Goal: Transaction & Acquisition: Purchase product/service

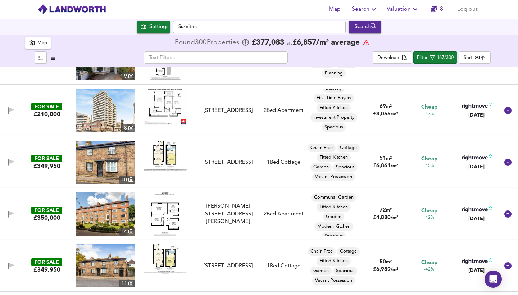
scroll to position [1071, 0]
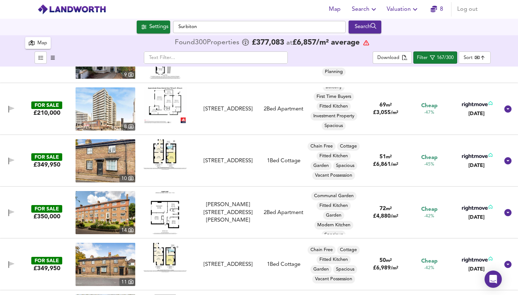
click at [162, 151] on img at bounding box center [165, 154] width 43 height 31
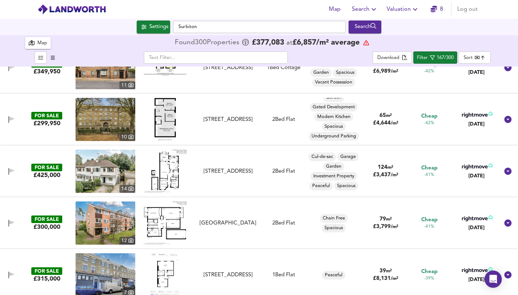
scroll to position [1267, 0]
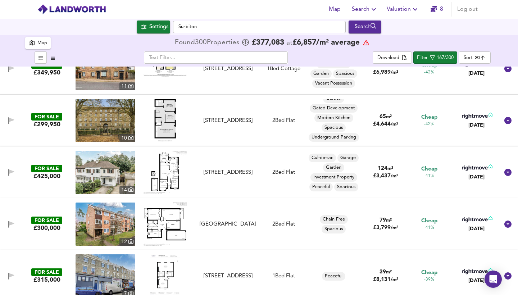
click at [159, 179] on img at bounding box center [165, 172] width 43 height 43
click at [96, 175] on img at bounding box center [106, 172] width 60 height 43
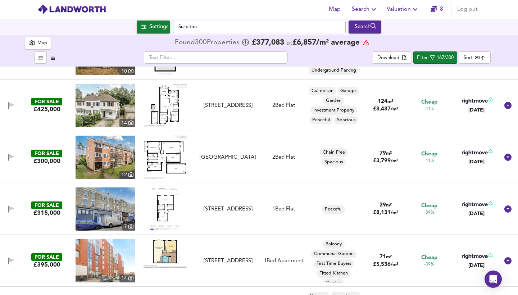
scroll to position [1334, 0]
click at [165, 208] on img at bounding box center [165, 208] width 30 height 43
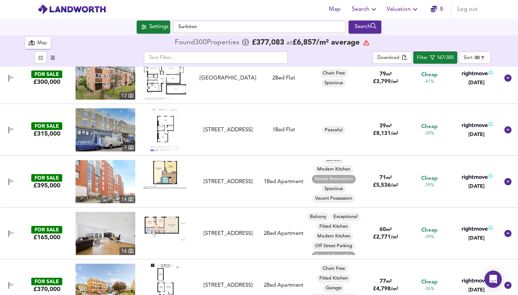
scroll to position [1428, 0]
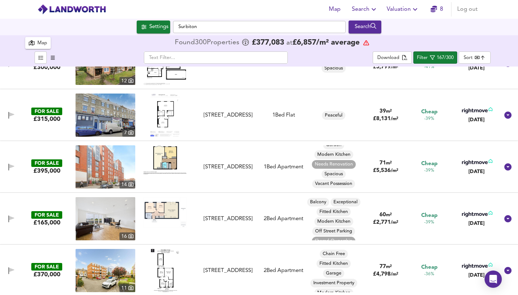
click at [172, 163] on img at bounding box center [165, 159] width 43 height 29
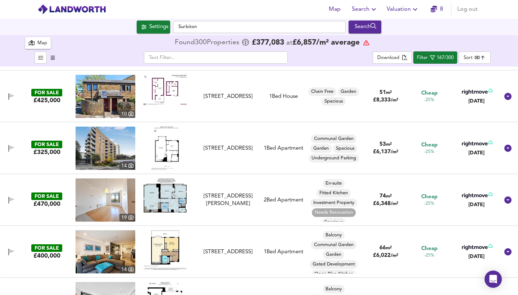
scroll to position [0, 0]
click at [224, 195] on div "[STREET_ADDRESS][PERSON_NAME]" at bounding box center [228, 199] width 60 height 15
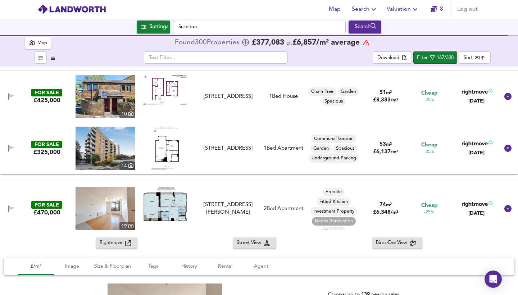
click at [153, 210] on img at bounding box center [165, 204] width 43 height 34
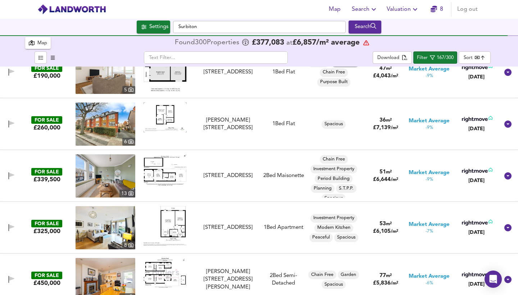
scroll to position [3498, 0]
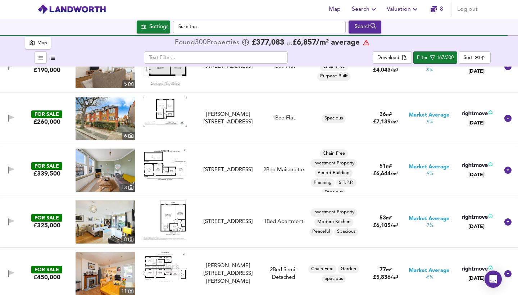
click at [174, 214] on img at bounding box center [165, 220] width 43 height 40
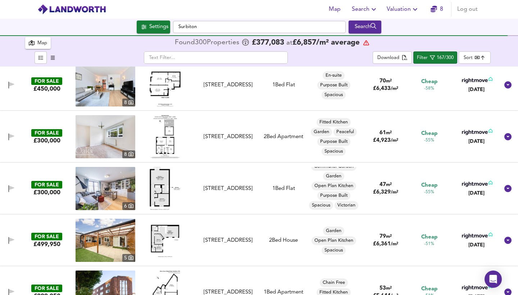
scroll to position [385, 0]
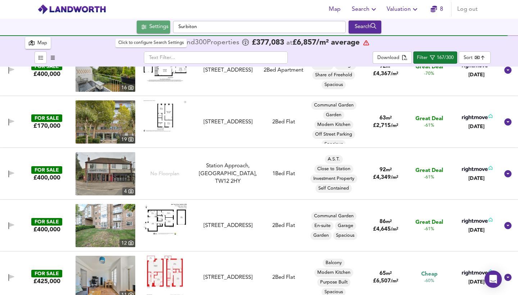
click at [149, 28] on div "Settings" at bounding box center [158, 26] width 19 height 9
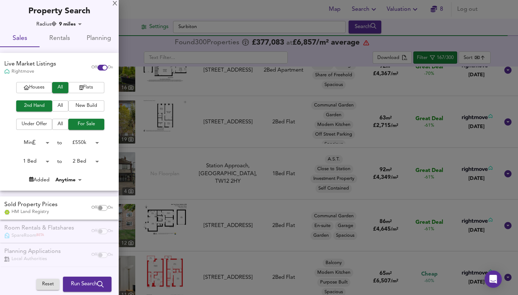
click at [34, 87] on span "Houses" at bounding box center [34, 87] width 29 height 8
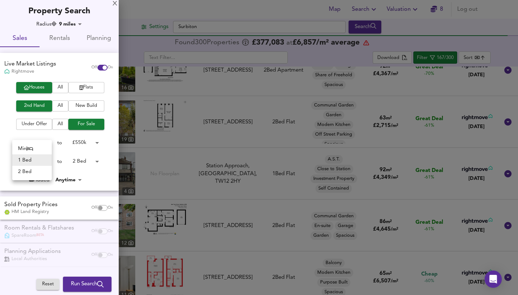
click at [43, 158] on body "Map Search Valuation 8 Log out Settings Surbiton Search 19 300 Results Legend M…" at bounding box center [259, 147] width 518 height 295
click at [35, 171] on li "2 Bed" at bounding box center [32, 172] width 40 height 12
type input "2"
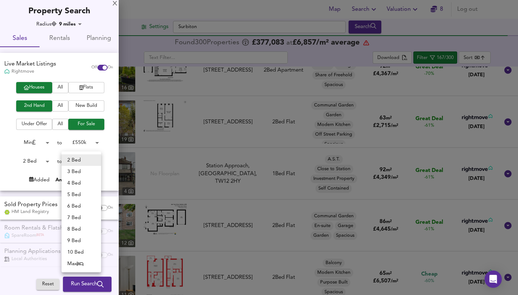
click at [92, 159] on body "Map Search Valuation 8 Log out Settings Surbiton Search 19 300 Results Legend M…" at bounding box center [259, 147] width 518 height 295
click at [86, 173] on li "3 Bed" at bounding box center [82, 172] width 40 height 12
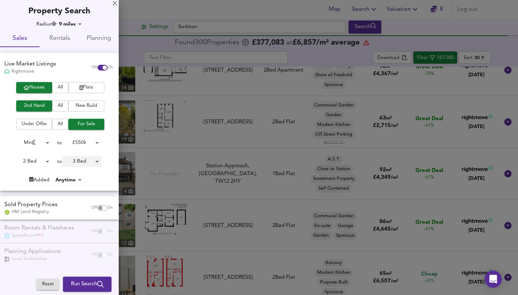
type input "3"
click at [40, 160] on body "Map Search Valuation 8 Log out Settings Surbiton Search 19 300 Results Legend M…" at bounding box center [259, 147] width 518 height 295
click at [35, 172] on li "3 Bed" at bounding box center [32, 172] width 40 height 12
type input "3"
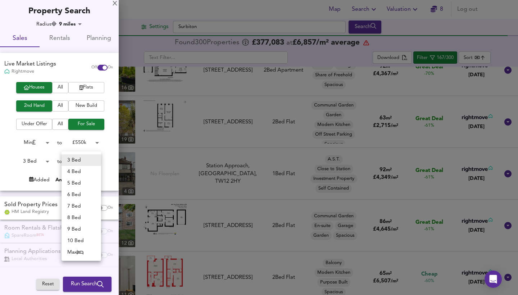
click at [88, 160] on body "Map Search Valuation 8 Log out Settings Surbiton Search 19 300 Results Legend M…" at bounding box center [259, 147] width 518 height 295
click at [81, 252] on icon at bounding box center [80, 252] width 6 height 4
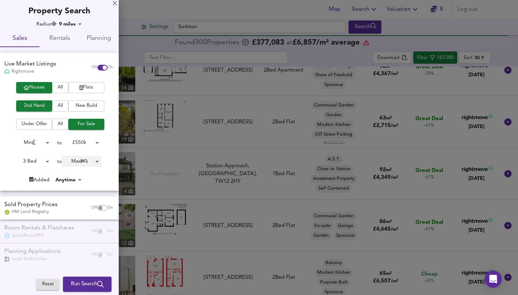
type input "50"
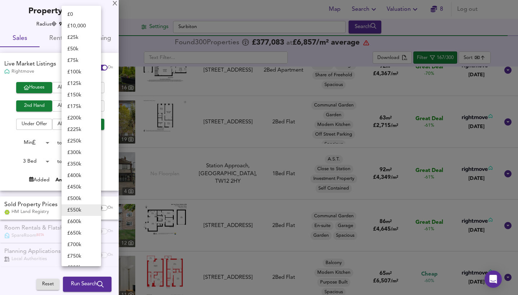
click at [89, 143] on body "Map Search Valuation 8 Log out Settings Surbiton Search 19 300 Results Legend M…" at bounding box center [259, 147] width 518 height 295
click at [80, 223] on li "£ 600k" at bounding box center [82, 222] width 40 height 12
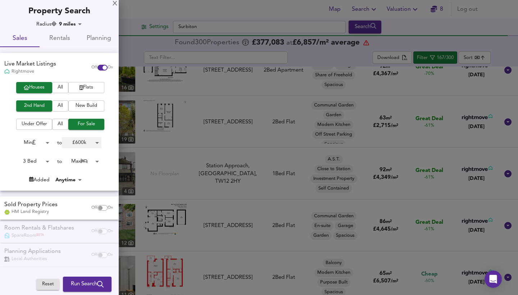
type input "600000"
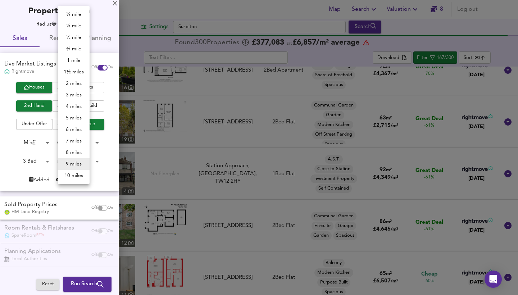
click at [77, 22] on body "Map Search Valuation 8 Log out Settings Surbiton Search 19 300 Results Legend M…" at bounding box center [259, 147] width 518 height 295
click at [77, 173] on li "10 miles" at bounding box center [74, 176] width 32 height 12
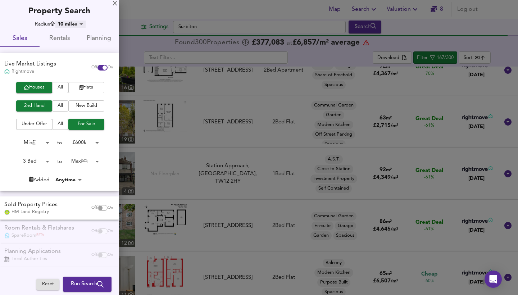
type input "16090"
click at [102, 283] on icon "submit" at bounding box center [100, 284] width 6 height 6
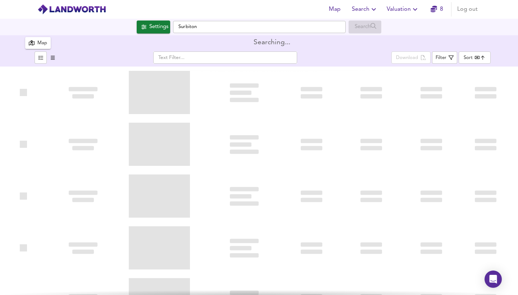
type input "bestdeal"
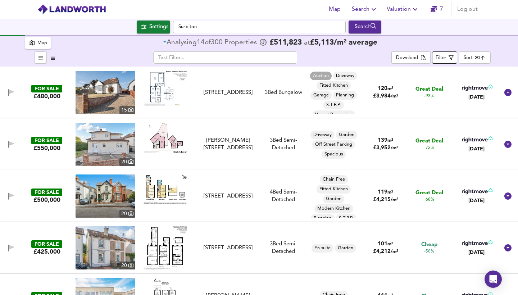
click at [444, 56] on div "Filter" at bounding box center [441, 58] width 11 height 8
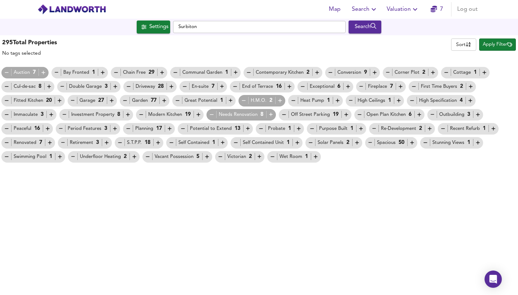
click at [5, 73] on icon "button" at bounding box center [7, 72] width 4 height 0
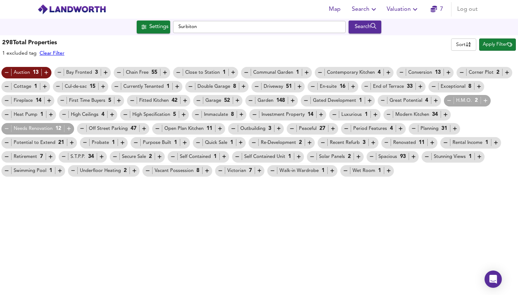
click at [408, 101] on div "Great Potential 4" at bounding box center [409, 101] width 59 height 8
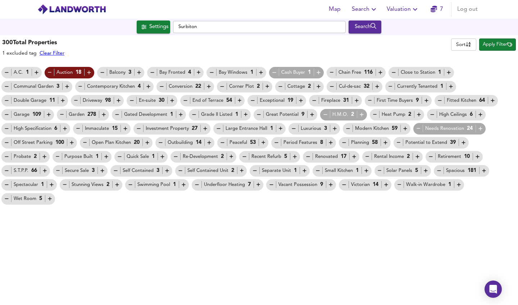
click at [199, 73] on icon "button" at bounding box center [199, 72] width 6 height 6
click at [260, 73] on icon "button" at bounding box center [261, 73] width 4 height 4
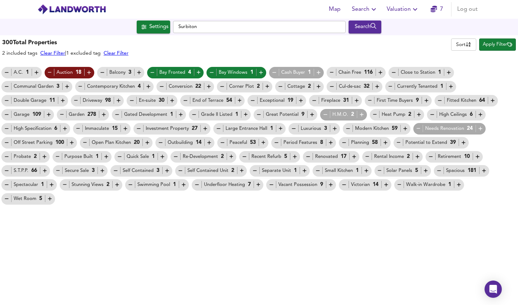
click at [319, 73] on icon "button" at bounding box center [318, 72] width 6 height 6
click at [381, 73] on icon "button" at bounding box center [380, 72] width 6 height 6
click at [360, 115] on icon "button" at bounding box center [362, 115] width 4 height 4
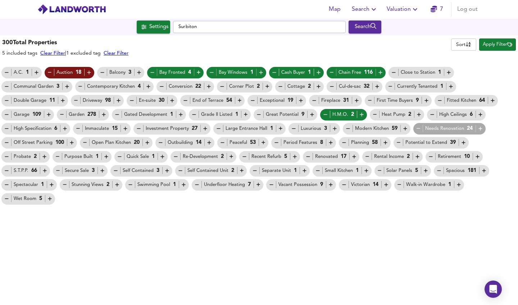
click at [481, 128] on icon "button" at bounding box center [480, 129] width 6 height 6
click at [480, 116] on icon "button" at bounding box center [480, 115] width 6 height 6
click at [385, 142] on icon "button" at bounding box center [385, 143] width 4 height 4
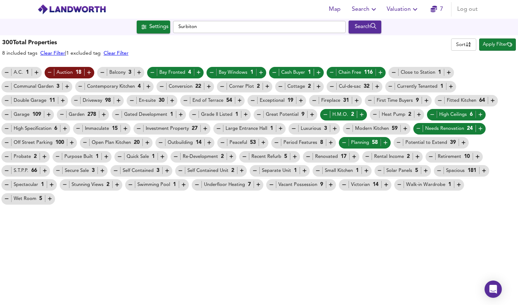
click at [463, 144] on icon "button" at bounding box center [463, 143] width 6 height 6
click at [429, 158] on icon "button" at bounding box center [431, 157] width 6 height 6
click at [417, 156] on icon "button" at bounding box center [417, 157] width 6 height 6
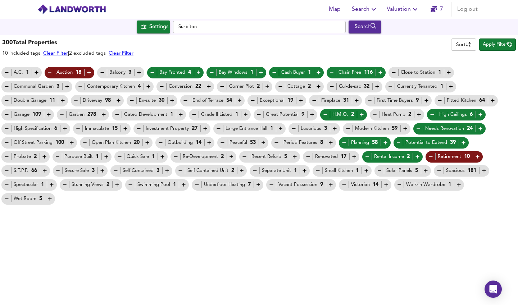
click at [381, 170] on icon "button" at bounding box center [380, 171] width 6 height 6
click at [483, 170] on icon "button" at bounding box center [484, 171] width 6 height 6
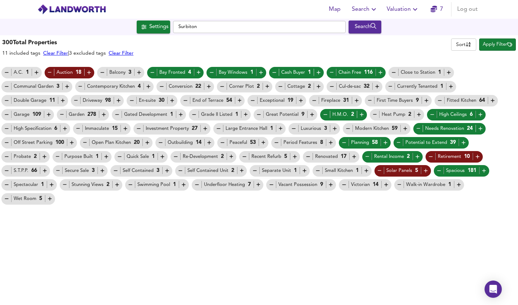
click at [386, 185] on icon "button" at bounding box center [386, 185] width 6 height 6
click at [328, 186] on icon "button" at bounding box center [331, 185] width 6 height 6
click at [197, 182] on icon "button" at bounding box center [197, 185] width 6 height 6
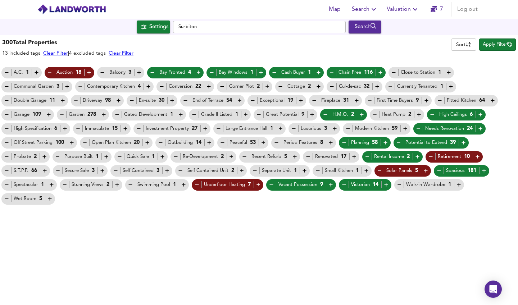
click at [47, 172] on icon "button" at bounding box center [45, 171] width 6 height 6
click at [116, 171] on icon "button" at bounding box center [116, 171] width 6 height 6
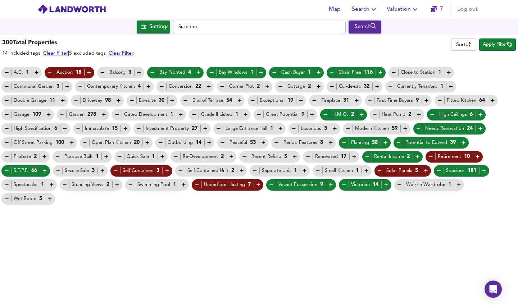
click at [179, 171] on icon "button" at bounding box center [180, 171] width 6 height 6
click at [257, 171] on icon "button" at bounding box center [255, 171] width 6 height 6
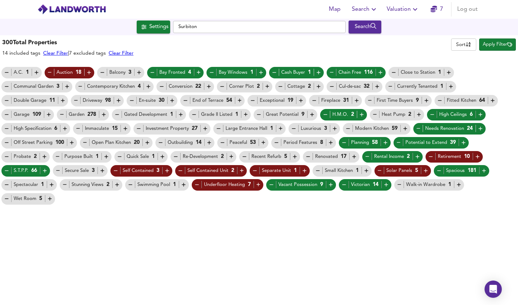
click at [244, 156] on icon "button" at bounding box center [244, 157] width 6 height 6
click at [308, 157] on icon "button" at bounding box center [308, 157] width 6 height 6
click at [331, 143] on icon "button" at bounding box center [331, 143] width 4 height 4
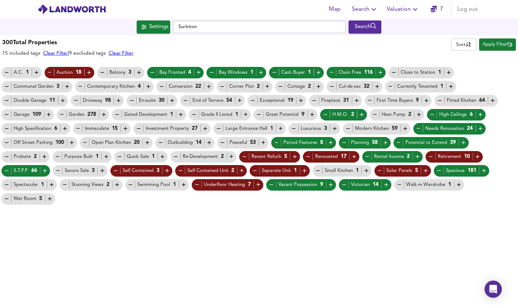
click at [294, 128] on icon "button" at bounding box center [294, 129] width 6 height 6
click at [311, 115] on icon "button" at bounding box center [312, 115] width 6 height 6
click at [280, 129] on icon "button" at bounding box center [281, 129] width 4 height 4
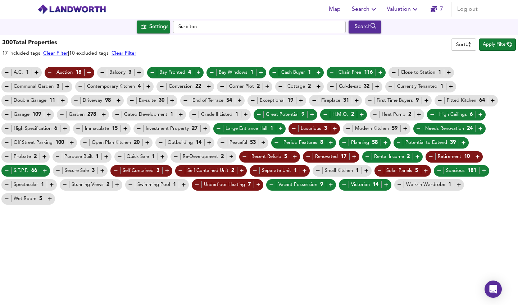
click at [208, 130] on icon "button" at bounding box center [205, 129] width 6 height 6
click at [84, 142] on icon "button" at bounding box center [85, 143] width 6 height 6
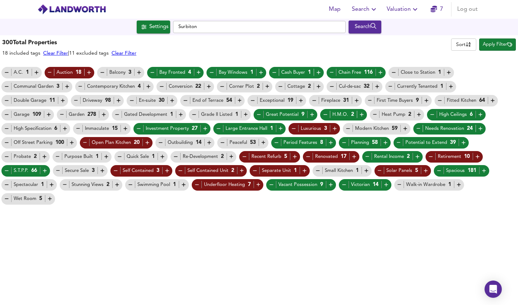
click at [4, 128] on icon "button" at bounding box center [7, 129] width 6 height 6
click at [75, 131] on icon "button" at bounding box center [78, 129] width 6 height 6
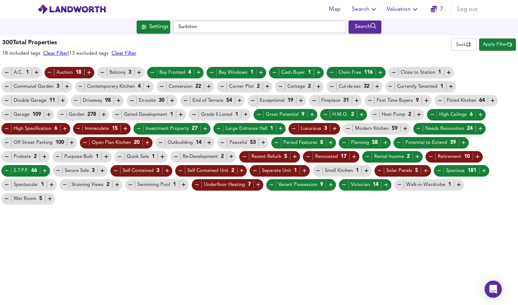
click at [255, 100] on icon "button" at bounding box center [253, 100] width 6 height 6
click at [239, 102] on icon "button" at bounding box center [240, 100] width 6 height 6
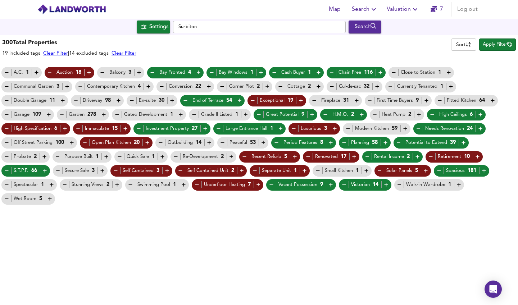
click at [266, 86] on icon "button" at bounding box center [267, 86] width 6 height 6
click at [5, 184] on icon "button" at bounding box center [7, 185] width 6 height 6
click at [42, 155] on icon "button" at bounding box center [44, 157] width 6 height 6
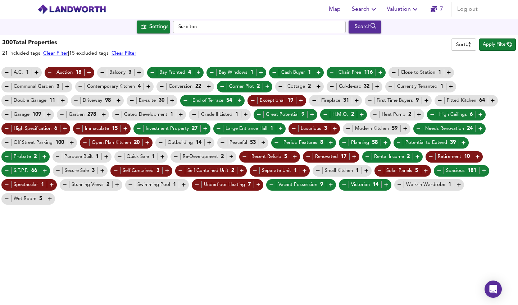
click at [132, 101] on icon "button" at bounding box center [132, 100] width 4 height 0
click at [503, 43] on span "Apply Filter" at bounding box center [497, 45] width 29 height 8
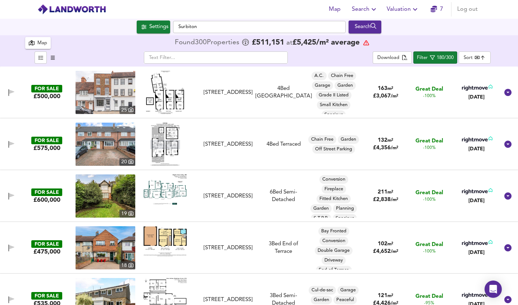
click at [159, 95] on img at bounding box center [165, 92] width 38 height 43
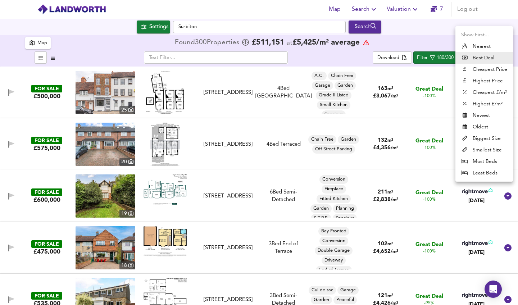
click at [475, 60] on body "Map Search Valuation 7 Log out Settings Surbiton Search 300 Results Legend Map …" at bounding box center [259, 152] width 518 height 305
click at [423, 33] on div at bounding box center [259, 152] width 518 height 305
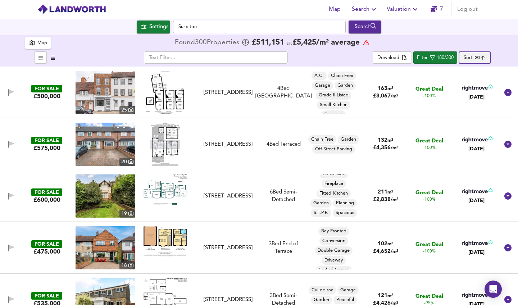
scroll to position [5, 0]
click at [163, 192] on img at bounding box center [165, 189] width 43 height 30
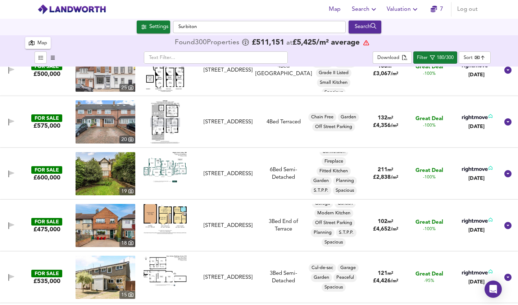
scroll to position [54, 0]
click at [161, 214] on img at bounding box center [165, 219] width 43 height 30
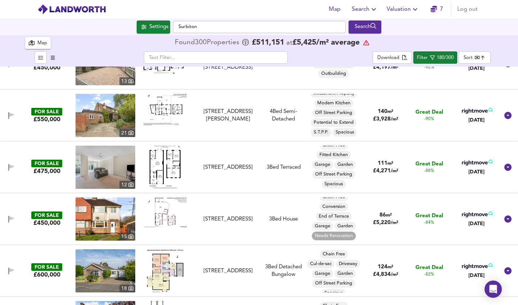
scroll to position [5, 0]
click at [169, 217] on img at bounding box center [165, 212] width 43 height 30
click at [104, 223] on img at bounding box center [106, 218] width 60 height 43
click at [9, 219] on icon "button" at bounding box center [11, 218] width 5 height 4
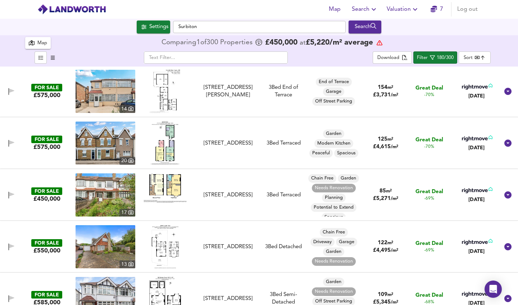
scroll to position [885, 0]
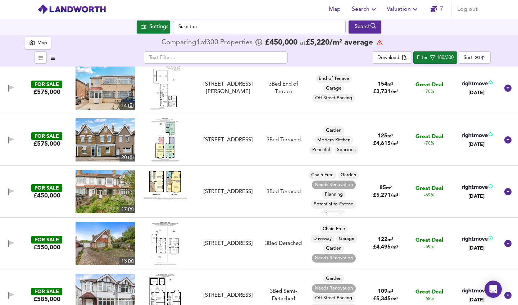
click at [108, 175] on img at bounding box center [106, 191] width 60 height 43
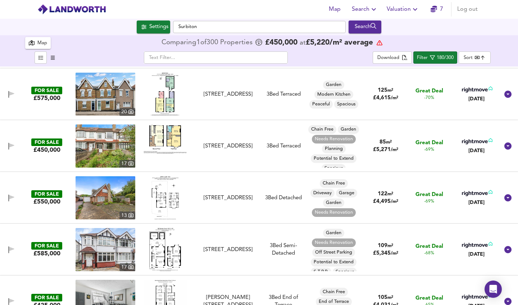
scroll to position [946, 0]
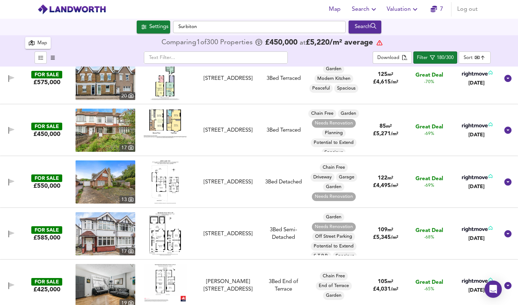
click at [116, 181] on img at bounding box center [106, 181] width 60 height 43
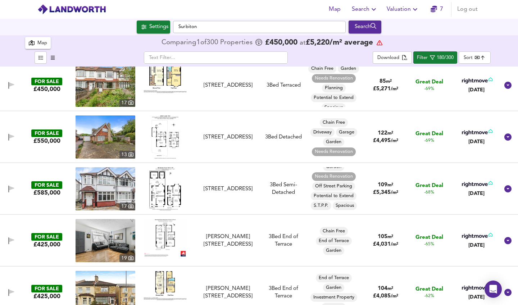
scroll to position [5, 0]
click at [162, 193] on img at bounding box center [165, 188] width 32 height 43
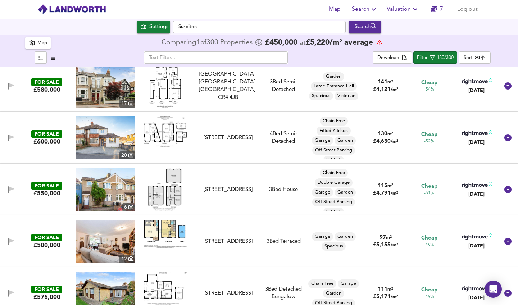
scroll to position [1722, 0]
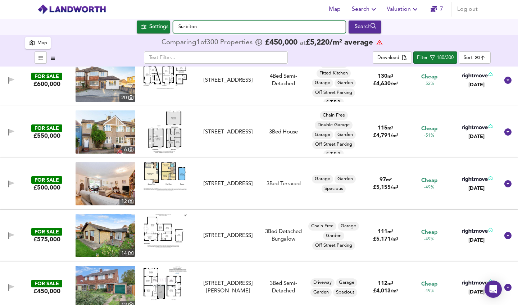
click at [293, 27] on input "Surbiton" at bounding box center [259, 27] width 173 height 12
type input "S"
type input "[GEOGRAPHIC_DATA]"
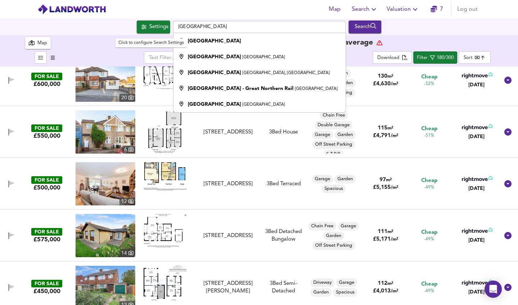
click at [153, 27] on div "Settings" at bounding box center [158, 26] width 19 height 9
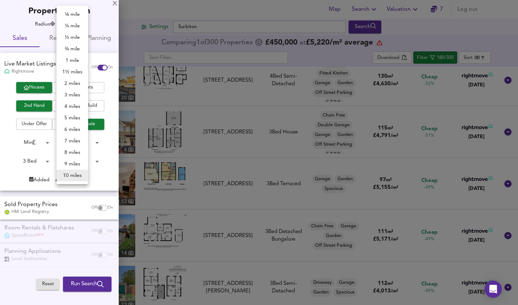
click at [67, 24] on body "Map Search Valuation 7 Log out Settings Surbiton Search 300 Results Legend Map …" at bounding box center [259, 152] width 518 height 305
click at [71, 118] on li "5 miles" at bounding box center [72, 118] width 32 height 12
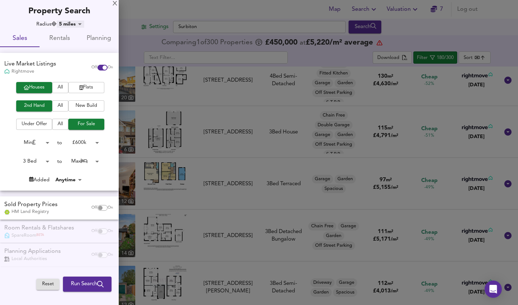
type input "8045"
click at [133, 44] on div at bounding box center [259, 152] width 518 height 305
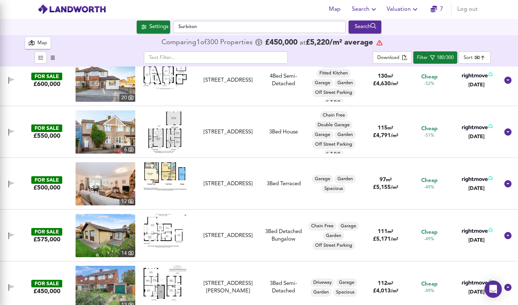
click at [116, 2] on div at bounding box center [259, 152] width 518 height 305
click at [40, 45] on div "Map" at bounding box center [42, 43] width 10 height 8
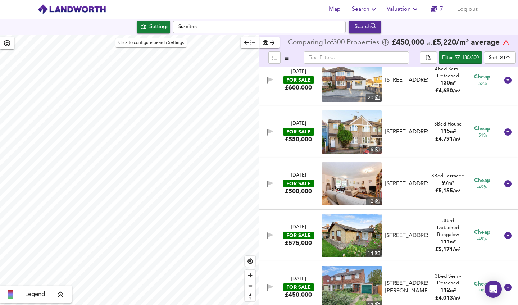
click at [156, 31] on div "Settings" at bounding box center [158, 26] width 19 height 9
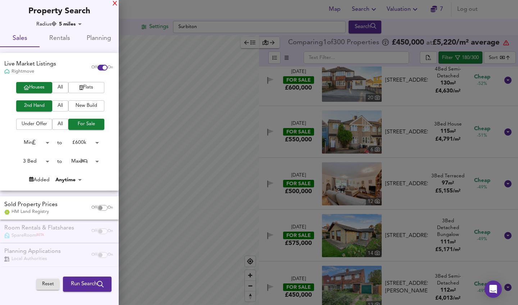
click at [116, 1] on div "X" at bounding box center [115, 3] width 5 height 5
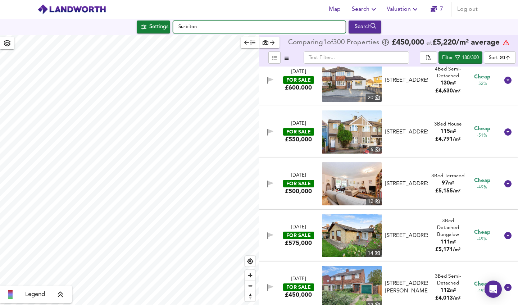
click at [204, 26] on input "Surbiton" at bounding box center [259, 27] width 173 height 12
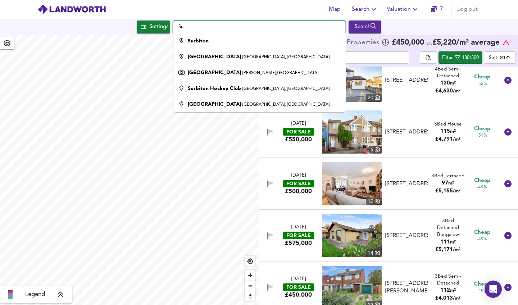
type input "S"
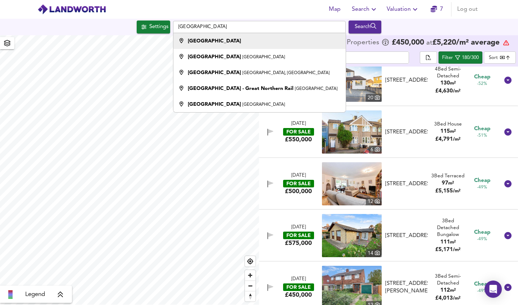
click at [201, 41] on div "[GEOGRAPHIC_DATA]" at bounding box center [257, 40] width 165 height 7
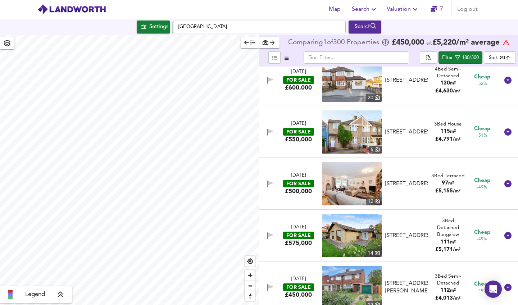
type input "[GEOGRAPHIC_DATA]"
click at [159, 26] on div "Settings" at bounding box center [158, 26] width 19 height 9
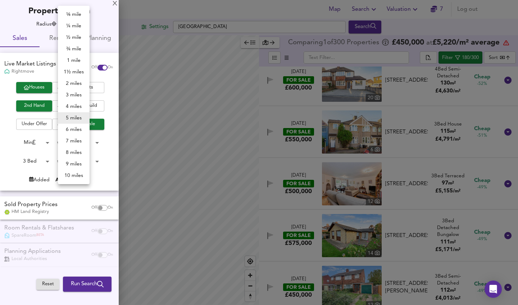
click at [67, 24] on body "Map Search Valuation 7 Log out Settings [GEOGRAPHIC_DATA] Search Legend Compari…" at bounding box center [259, 152] width 518 height 305
click at [75, 141] on li "7 miles" at bounding box center [74, 141] width 32 height 12
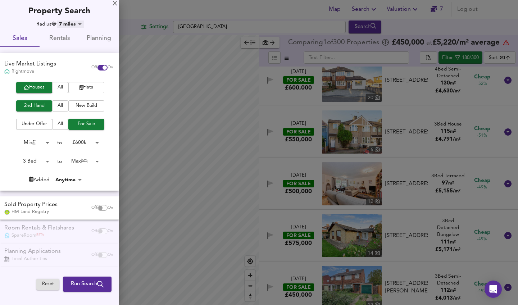
type input "11263"
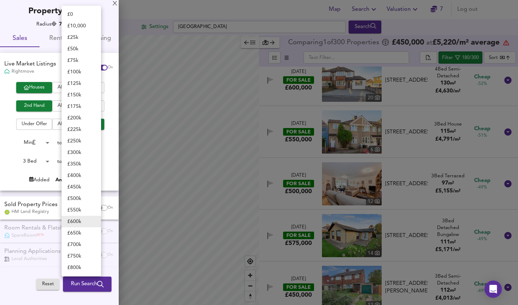
click at [81, 140] on body "Map Search Valuation 7 Log out Settings [GEOGRAPHIC_DATA] Search Legend Compari…" at bounding box center [259, 152] width 518 height 305
click at [78, 196] on li "£ 500k" at bounding box center [82, 199] width 40 height 12
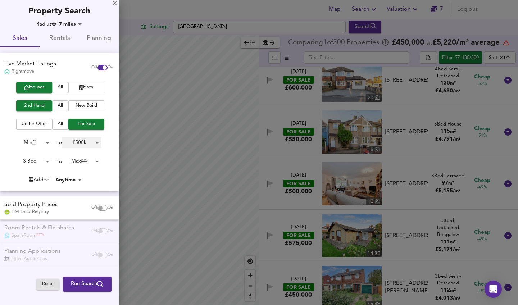
type input "500000"
click at [92, 281] on span "Run Search" at bounding box center [87, 284] width 33 height 9
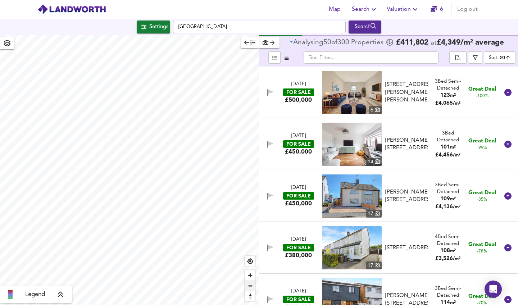
click at [250, 286] on span "Zoom out" at bounding box center [250, 286] width 10 height 10
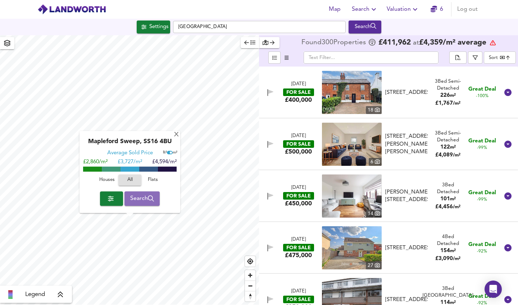
click at [137, 198] on span "Search" at bounding box center [142, 199] width 24 height 10
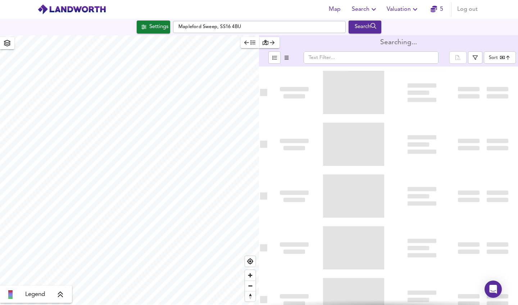
type input "bestdeal"
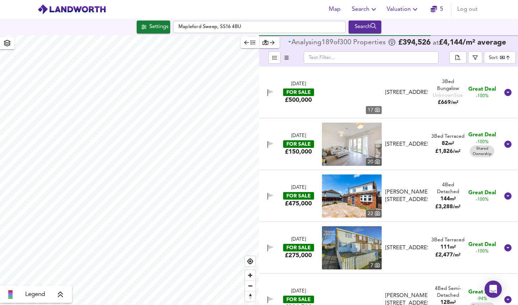
click at [246, 41] on icon "button" at bounding box center [246, 42] width 5 height 5
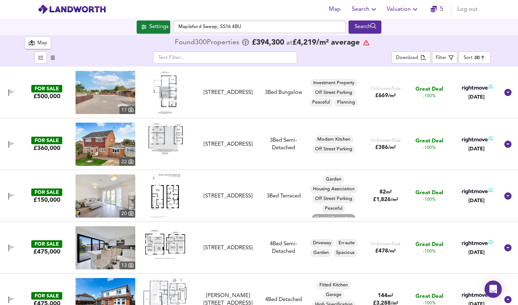
click at [43, 45] on div "Map" at bounding box center [42, 43] width 10 height 8
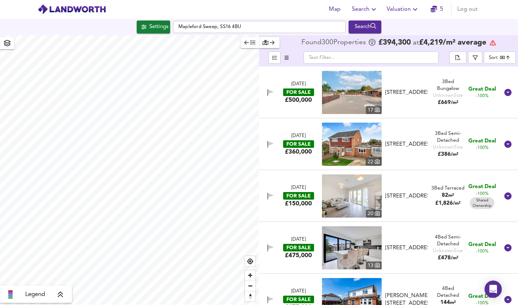
click at [248, 44] on icon "button" at bounding box center [246, 42] width 5 height 5
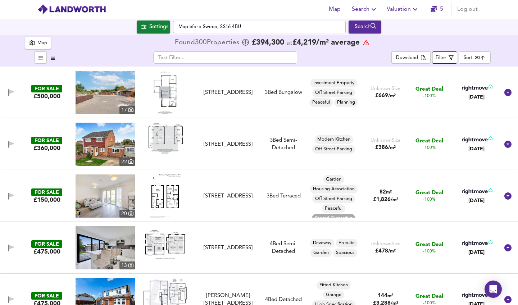
click at [441, 60] on div "Filter" at bounding box center [441, 58] width 11 height 8
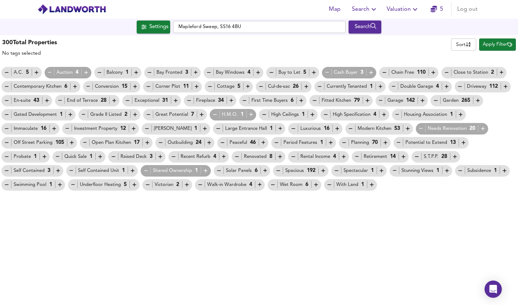
click at [480, 127] on icon "button" at bounding box center [483, 129] width 6 height 6
click at [463, 142] on icon "button" at bounding box center [463, 143] width 6 height 6
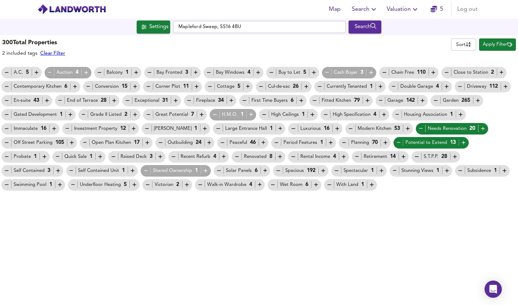
click at [453, 155] on icon "button" at bounding box center [455, 157] width 6 height 6
click at [370, 70] on icon "button" at bounding box center [371, 72] width 6 height 6
click at [249, 113] on icon "button" at bounding box center [251, 115] width 6 height 6
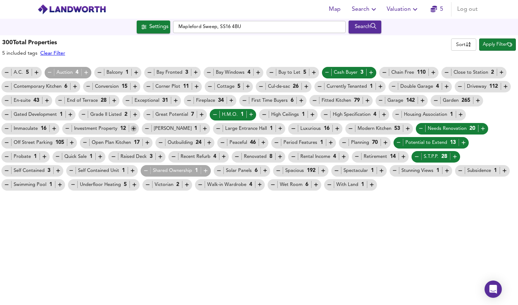
click at [134, 128] on icon "button" at bounding box center [134, 129] width 6 height 6
click at [202, 114] on icon "button" at bounding box center [202, 115] width 6 height 6
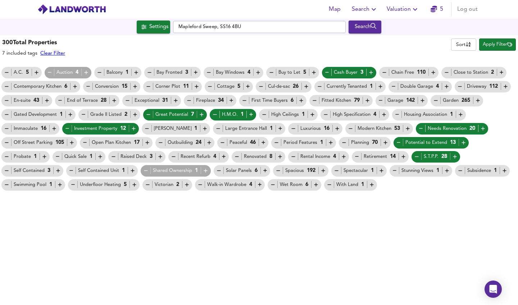
click at [128, 100] on icon "button" at bounding box center [127, 100] width 6 height 6
click at [5, 126] on icon "button" at bounding box center [7, 129] width 6 height 6
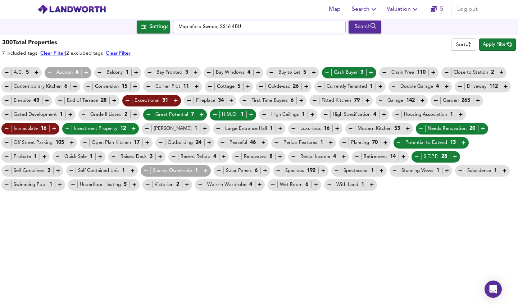
click at [45, 155] on icon "button" at bounding box center [44, 157] width 6 height 6
click at [51, 71] on icon "button" at bounding box center [50, 72] width 6 height 6
click at [322, 172] on icon "button" at bounding box center [323, 171] width 6 height 6
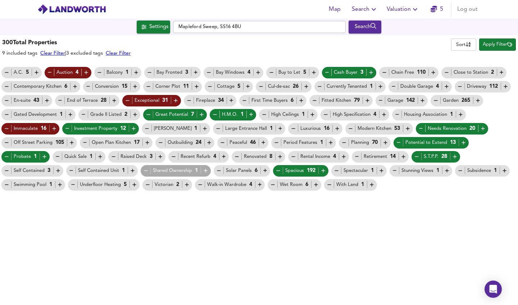
click at [290, 128] on icon "button" at bounding box center [293, 129] width 6 height 6
click at [310, 114] on icon "button" at bounding box center [312, 115] width 6 height 6
click at [502, 46] on span "Apply Filter" at bounding box center [497, 45] width 29 height 8
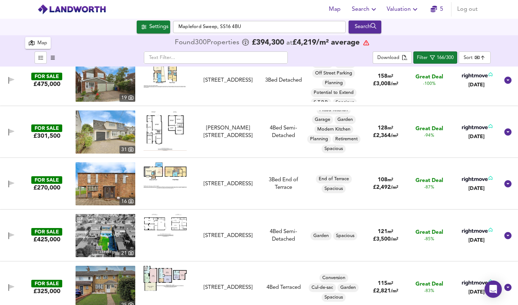
scroll to position [169, 0]
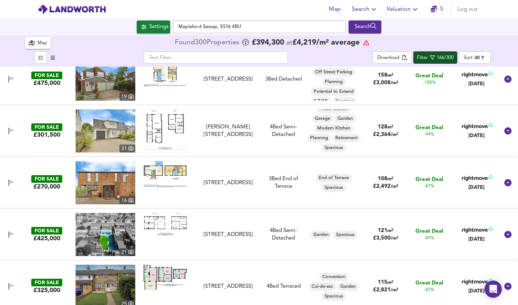
click at [433, 60] on icon "button" at bounding box center [432, 57] width 5 height 5
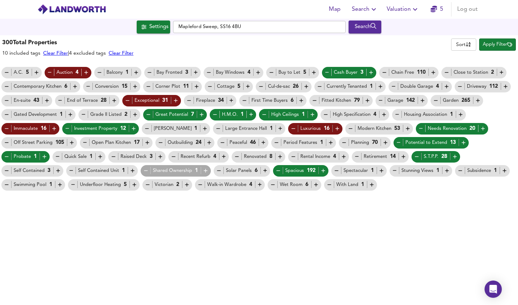
click at [236, 157] on icon "button" at bounding box center [237, 156] width 4 height 0
click at [172, 157] on icon "button" at bounding box center [174, 156] width 4 height 0
click at [354, 155] on icon "button" at bounding box center [357, 157] width 6 height 6
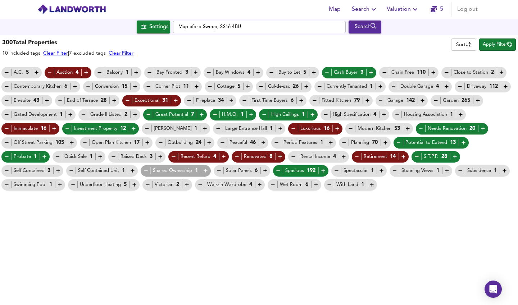
click at [385, 142] on icon "button" at bounding box center [385, 143] width 4 height 4
click at [500, 45] on span "Apply Filter" at bounding box center [497, 45] width 29 height 8
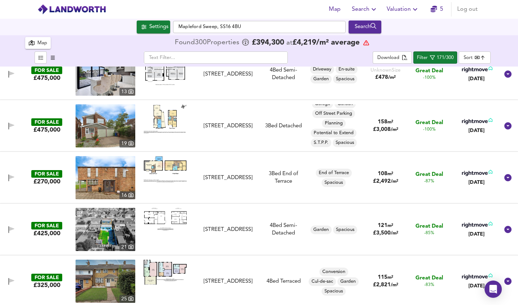
scroll to position [5, 0]
click at [111, 124] on img at bounding box center [106, 125] width 60 height 43
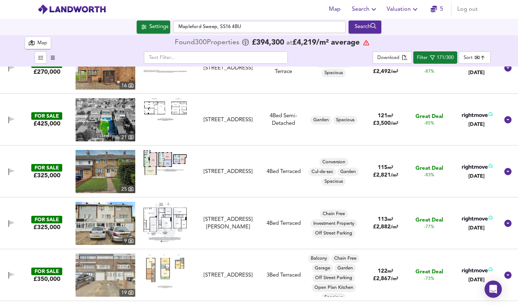
scroll to position [235, 0]
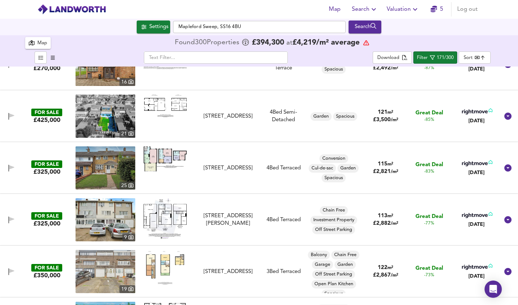
click at [114, 221] on img at bounding box center [106, 219] width 60 height 43
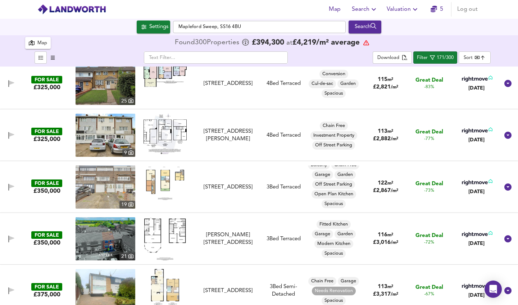
scroll to position [388, 0]
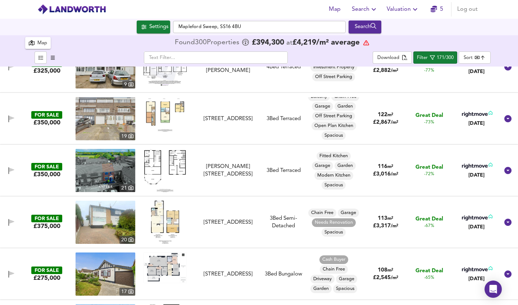
click at [108, 222] on img at bounding box center [106, 222] width 60 height 43
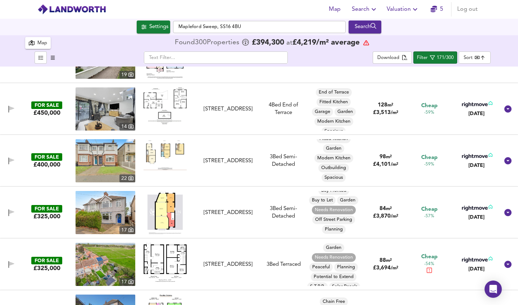
scroll to position [5, 0]
click at [160, 212] on img at bounding box center [164, 212] width 35 height 43
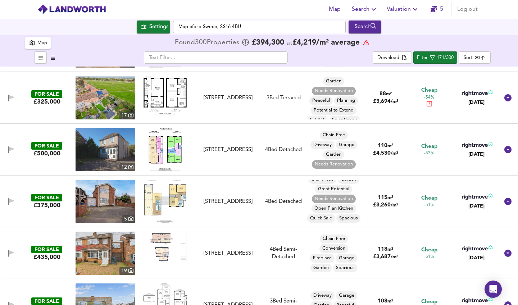
scroll to position [15, 0]
click at [115, 200] on img at bounding box center [106, 201] width 60 height 43
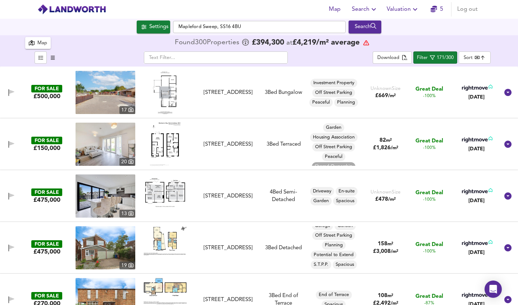
scroll to position [0, 0]
click at [149, 26] on div "Settings" at bounding box center [158, 26] width 19 height 9
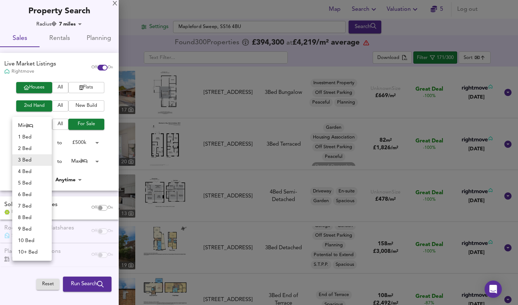
click at [35, 161] on body "Map Search Valuation 5 Log out Settings [GEOGRAPHIC_DATA] Search 300 Results Le…" at bounding box center [259, 152] width 518 height 305
click at [32, 148] on li "2 Bed" at bounding box center [32, 149] width 40 height 12
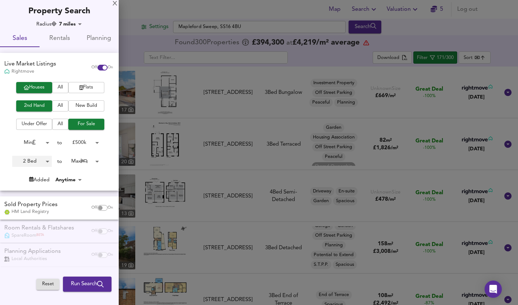
type input "2"
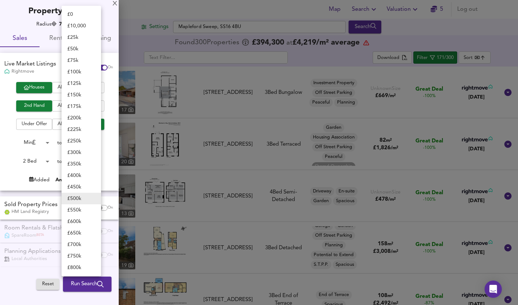
click at [88, 138] on body "Map Search Valuation 5 Log out Settings [GEOGRAPHIC_DATA] Search 300 Results Le…" at bounding box center [259, 152] width 518 height 305
click at [81, 164] on li "£ 350k" at bounding box center [82, 164] width 40 height 12
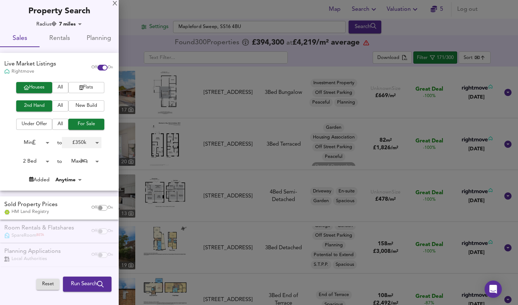
type input "350000"
click at [97, 281] on span "Run Search" at bounding box center [87, 284] width 33 height 9
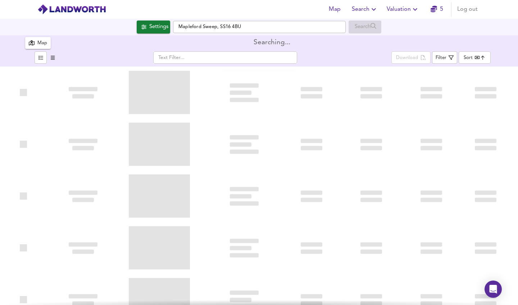
type input "bestdeal"
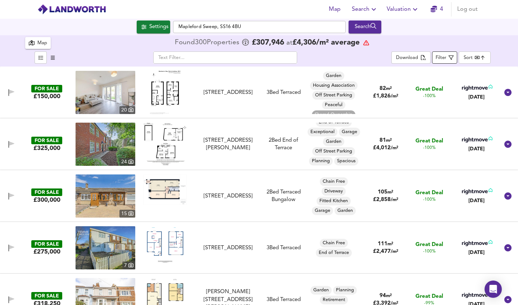
click at [446, 61] on div "Filter" at bounding box center [441, 58] width 11 height 8
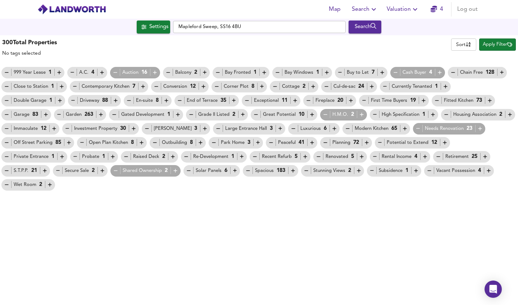
click at [115, 71] on icon "button" at bounding box center [115, 72] width 6 height 6
click at [265, 73] on icon "button" at bounding box center [264, 72] width 6 height 6
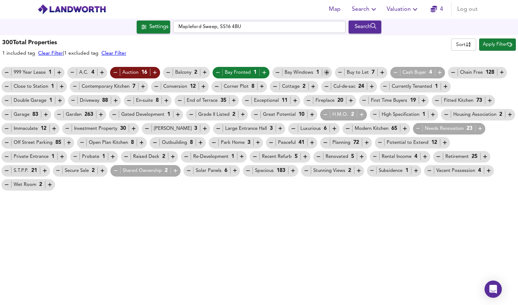
click at [326, 71] on icon "button" at bounding box center [327, 73] width 4 height 4
click at [382, 71] on icon "button" at bounding box center [382, 72] width 6 height 6
click at [440, 72] on icon "button" at bounding box center [440, 72] width 6 height 6
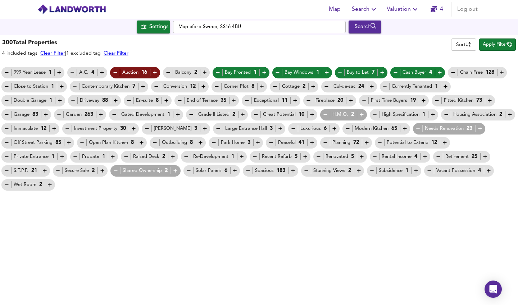
click at [499, 72] on icon "button" at bounding box center [502, 72] width 6 height 6
click at [260, 84] on icon "button" at bounding box center [262, 86] width 6 height 6
click at [359, 115] on icon "button" at bounding box center [362, 115] width 6 height 6
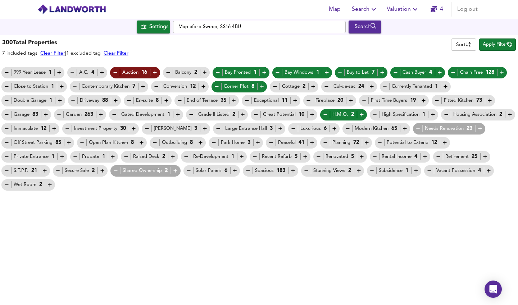
click at [244, 100] on icon "button" at bounding box center [247, 100] width 6 height 6
click at [422, 101] on icon "button" at bounding box center [424, 101] width 4 height 4
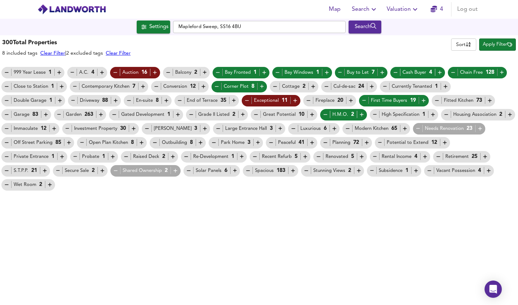
click at [373, 115] on icon "button" at bounding box center [375, 114] width 4 height 0
click at [309, 114] on icon "button" at bounding box center [312, 115] width 6 height 6
click at [6, 128] on icon "button" at bounding box center [7, 129] width 6 height 6
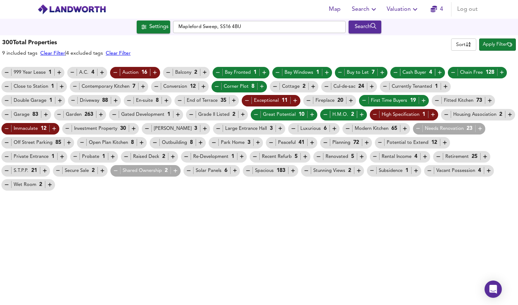
click at [69, 128] on icon "button" at bounding box center [67, 129] width 6 height 6
click at [133, 129] on icon "button" at bounding box center [134, 129] width 6 height 6
click at [290, 128] on icon "button" at bounding box center [293, 129] width 6 height 6
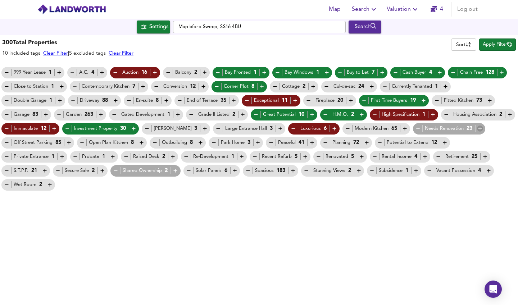
click at [477, 128] on icon "button" at bounding box center [480, 129] width 6 height 6
click at [442, 143] on icon "button" at bounding box center [445, 143] width 6 height 6
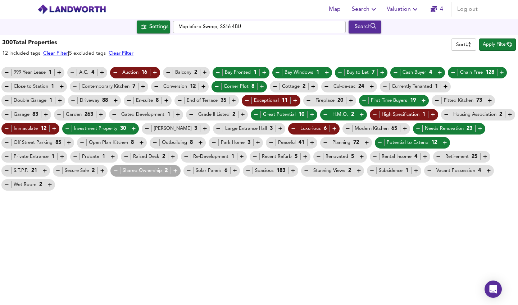
click at [46, 169] on icon "button" at bounding box center [45, 171] width 4 height 4
click at [435, 155] on icon "button" at bounding box center [438, 157] width 6 height 6
click at [366, 142] on icon "button" at bounding box center [367, 143] width 4 height 4
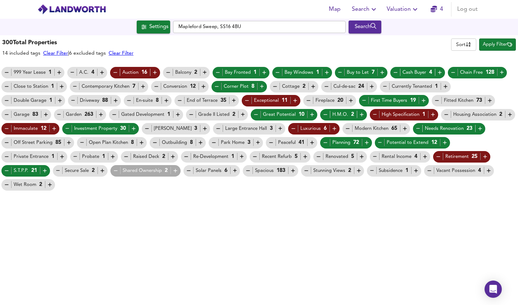
click at [422, 155] on icon "button" at bounding box center [425, 157] width 6 height 6
click at [315, 156] on icon "button" at bounding box center [318, 157] width 6 height 6
click at [252, 156] on icon "button" at bounding box center [255, 157] width 6 height 6
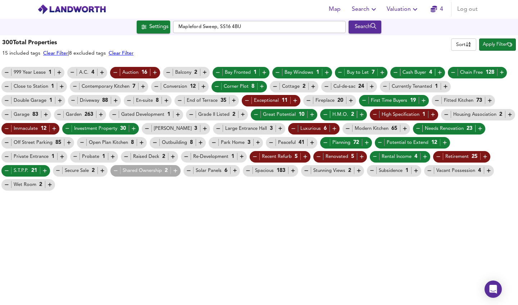
click at [183, 155] on icon "button" at bounding box center [186, 157] width 6 height 6
click at [111, 155] on icon "button" at bounding box center [113, 157] width 4 height 4
click at [290, 169] on icon "button" at bounding box center [293, 171] width 6 height 6
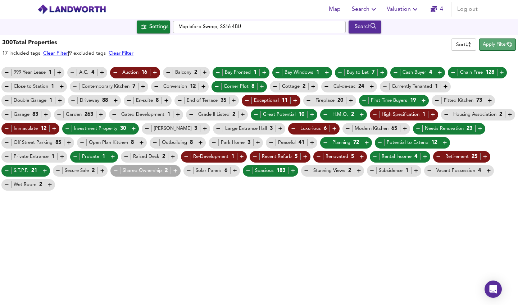
click at [487, 41] on span "Apply Filter" at bounding box center [497, 45] width 29 height 8
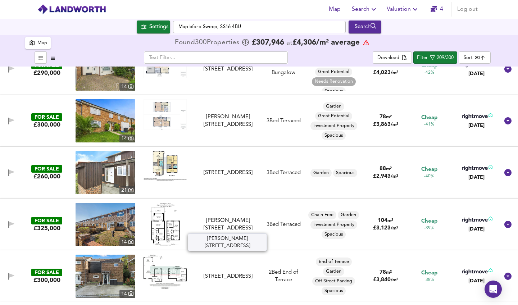
scroll to position [956, 0]
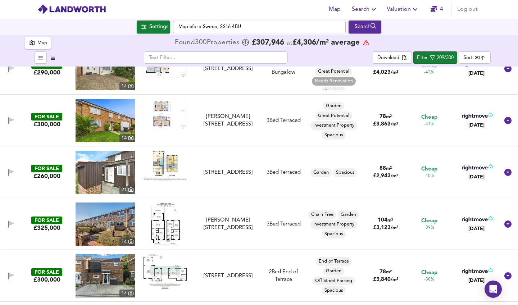
click at [105, 226] on img at bounding box center [106, 224] width 60 height 43
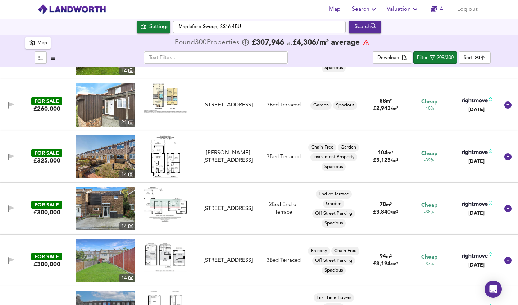
scroll to position [1112, 0]
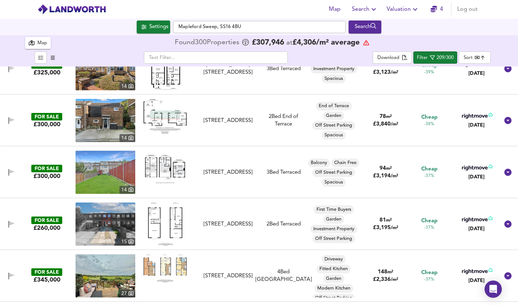
click at [115, 230] on img at bounding box center [106, 224] width 60 height 43
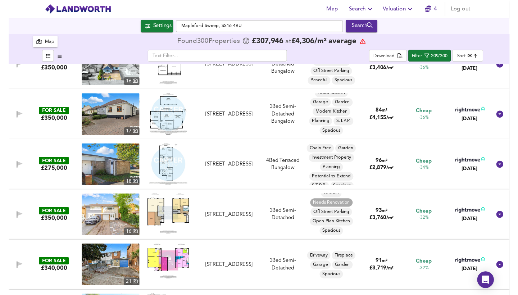
scroll to position [25, 0]
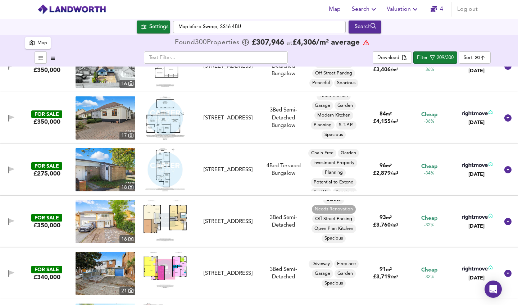
click at [163, 207] on img at bounding box center [165, 220] width 43 height 41
click at [114, 222] on img at bounding box center [106, 221] width 60 height 43
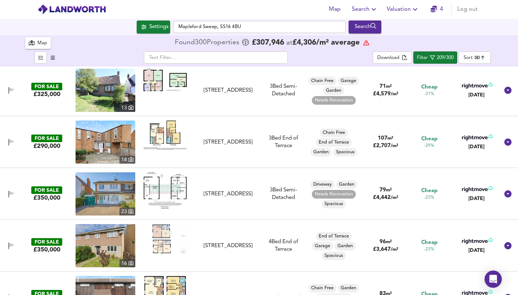
scroll to position [1610, 0]
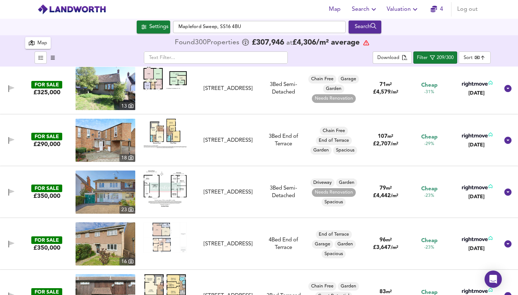
click at [155, 185] on img at bounding box center [165, 189] width 43 height 36
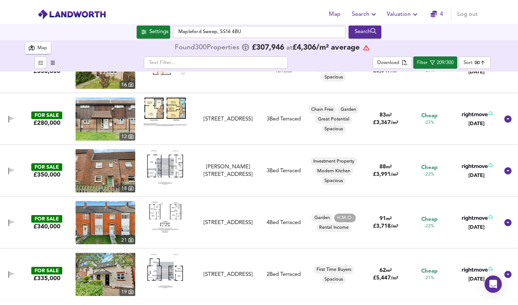
scroll to position [1792, 0]
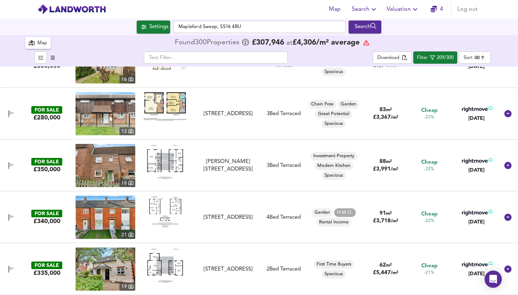
click at [120, 208] on img at bounding box center [106, 217] width 60 height 43
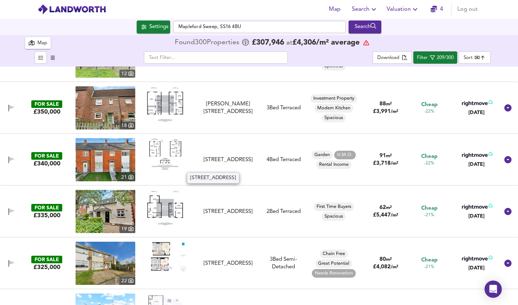
scroll to position [1849, 0]
click at [343, 153] on span "H.M.O." at bounding box center [345, 155] width 22 height 6
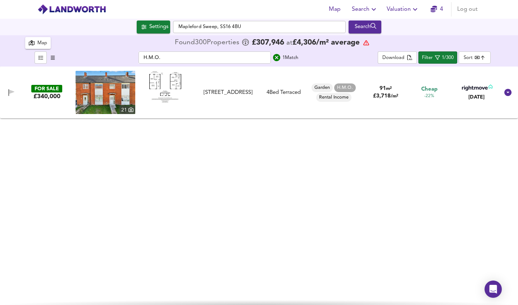
type input "H.M.O."
click at [277, 59] on icon "search" at bounding box center [276, 57] width 9 height 9
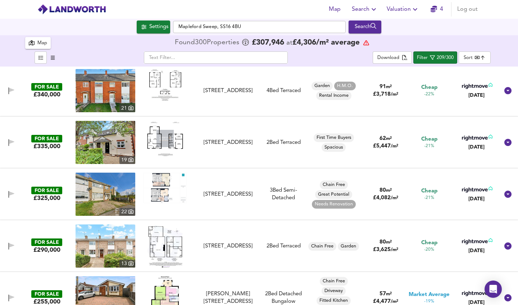
scroll to position [1918, 0]
click at [163, 186] on img at bounding box center [165, 188] width 43 height 31
click at [303, 184] on div "FOR SALE £325,000 [STREET_ADDRESS][GEOGRAPHIC_DATA][STREET_ADDRESS] 3 Bed Semi-…" at bounding box center [250, 194] width 498 height 43
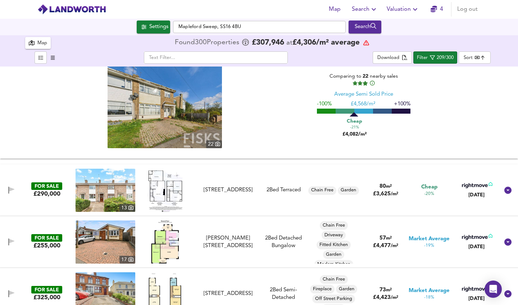
scroll to position [2133, 0]
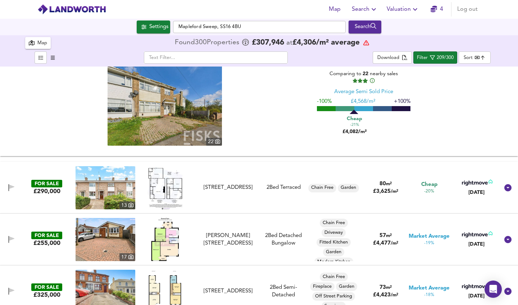
click at [166, 189] on img at bounding box center [165, 187] width 36 height 43
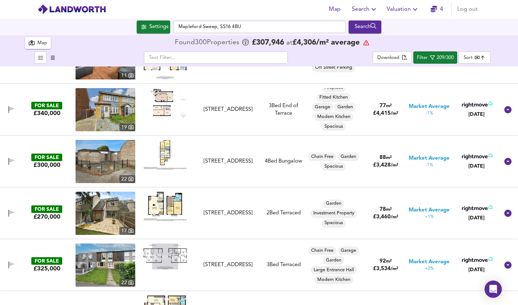
scroll to position [3248, 0]
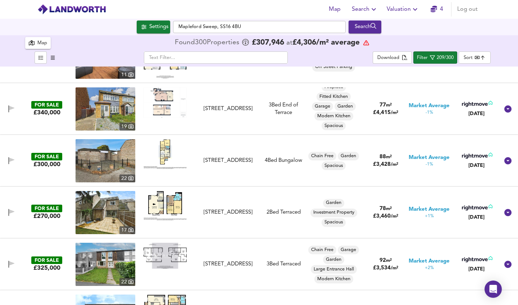
click at [116, 212] on img at bounding box center [106, 212] width 60 height 43
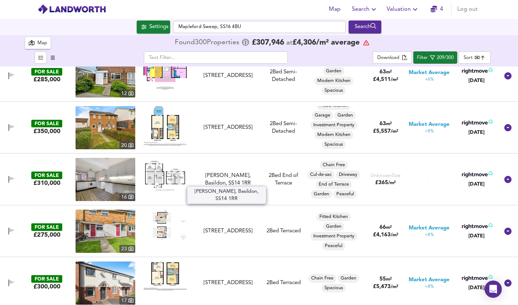
scroll to position [3752, 0]
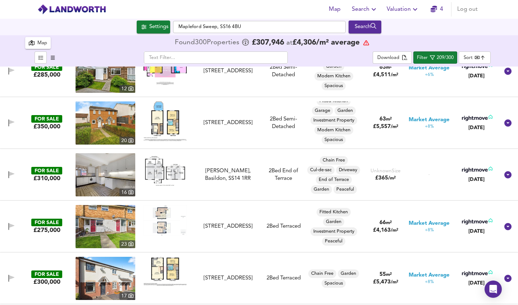
click at [121, 224] on img at bounding box center [106, 226] width 60 height 43
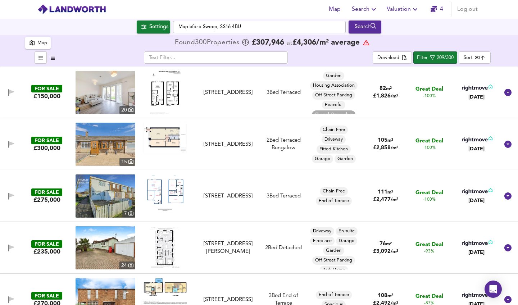
scroll to position [0, 0]
click at [42, 42] on div "Map" at bounding box center [42, 43] width 10 height 8
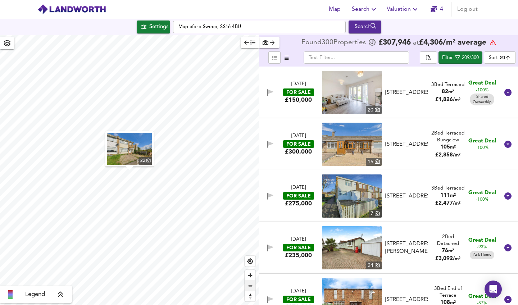
click at [251, 285] on span "Zoom out" at bounding box center [250, 286] width 10 height 10
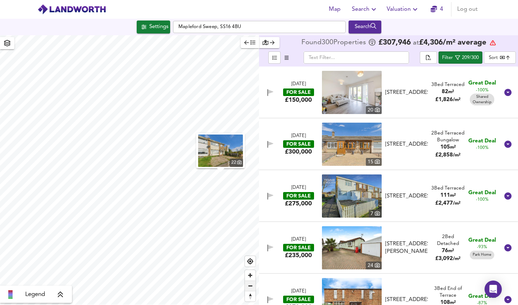
click at [251, 287] on span "Zoom out" at bounding box center [250, 286] width 10 height 10
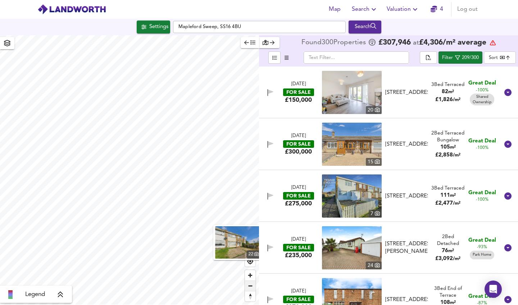
click at [249, 288] on span "Zoom out" at bounding box center [250, 286] width 10 height 10
click at [272, 230] on div "22 Legend Found 300 Propert ies £ 307,946 at £ 4,306 / m² average ​ Filter 209/…" at bounding box center [259, 170] width 518 height 270
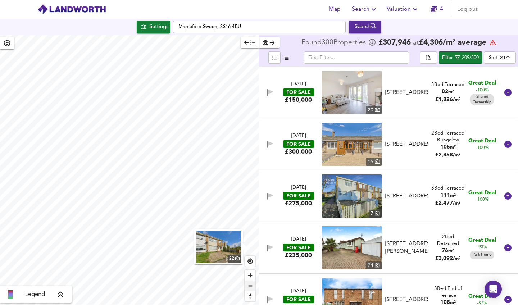
click at [250, 286] on span "Zoom out" at bounding box center [250, 286] width 10 height 10
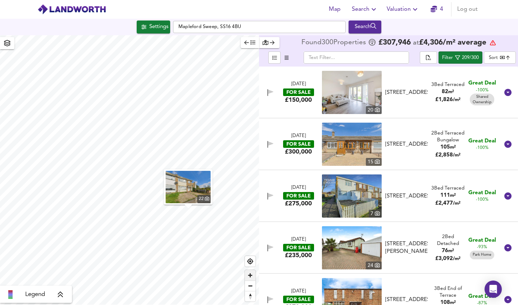
click at [250, 276] on span "Zoom in" at bounding box center [250, 275] width 10 height 10
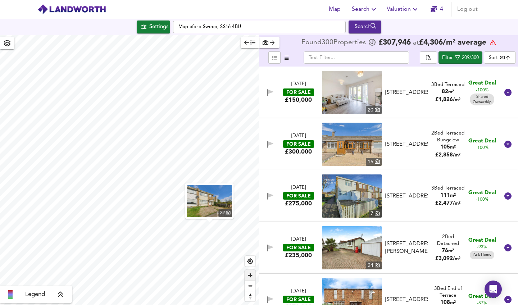
click at [250, 276] on span "Zoom in" at bounding box center [250, 275] width 10 height 10
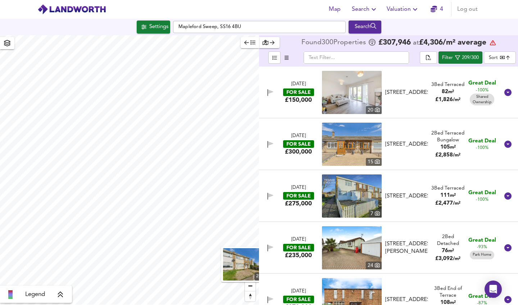
click at [250, 276] on span "Zoom in" at bounding box center [250, 275] width 10 height 10
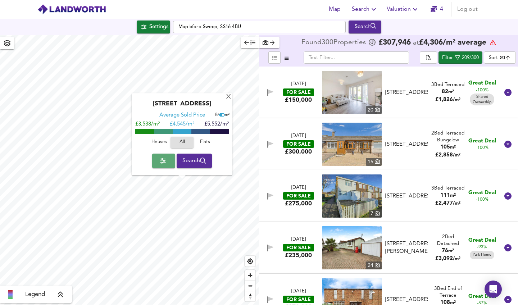
click at [165, 166] on span "button" at bounding box center [164, 161] width 12 height 10
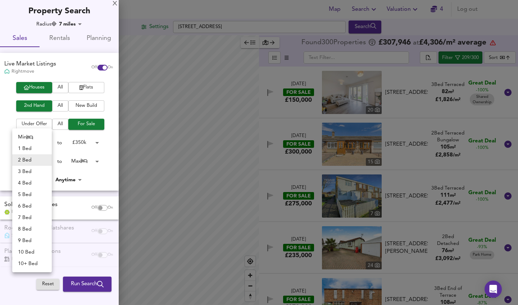
click at [36, 158] on body "Map Search Valuation 4 Log out Settings Sish Close, SG1 3LT Search Legend Found…" at bounding box center [259, 152] width 518 height 305
click at [33, 150] on li "1 Bed" at bounding box center [32, 149] width 40 height 12
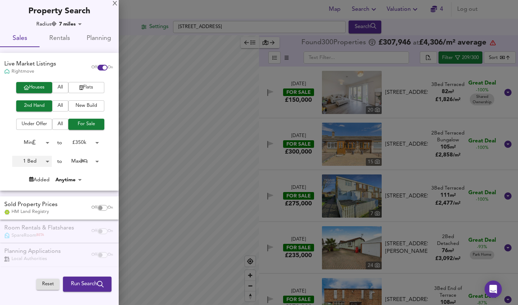
type input "1"
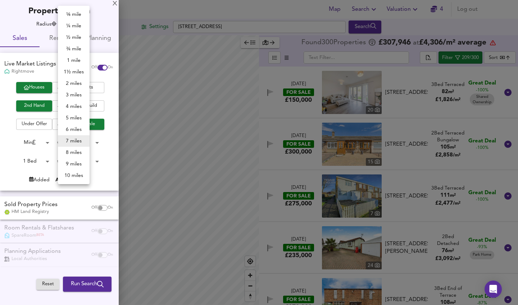
click at [64, 25] on body "Map Search Valuation 4 Log out Settings Sish Close, SG1 3LT Search Legend Found…" at bounding box center [259, 152] width 518 height 305
click at [74, 172] on li "10 miles" at bounding box center [74, 176] width 32 height 12
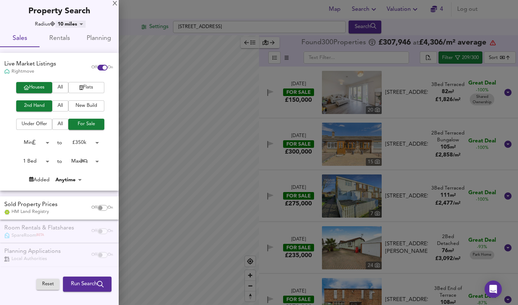
type input "16090"
click at [85, 141] on body "Map Search Valuation 4 Log out Settings Sish Close, SG1 3LT Search Legend Found…" at bounding box center [259, 152] width 518 height 305
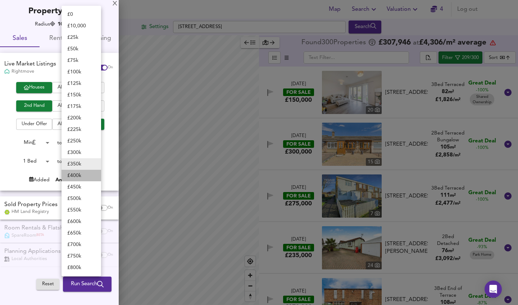
click at [76, 177] on li "£ 400k" at bounding box center [82, 176] width 40 height 12
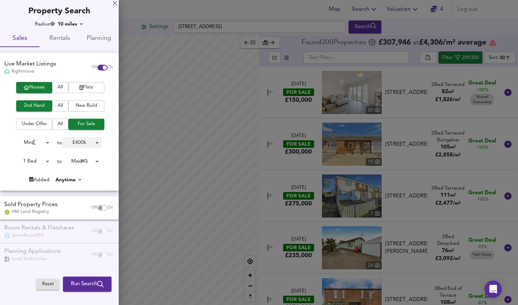
type input "400000"
click at [99, 283] on icon "submit" at bounding box center [100, 284] width 6 height 6
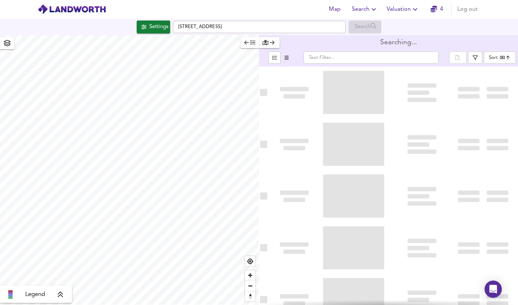
type input "bestdeal"
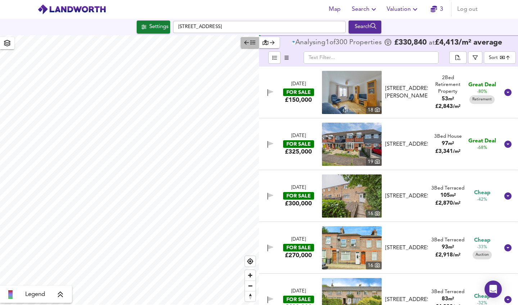
click at [248, 43] on icon "button" at bounding box center [246, 43] width 5 height 4
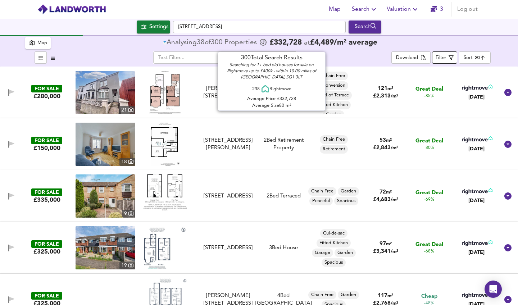
click at [446, 60] on div "Filter" at bounding box center [441, 58] width 11 height 8
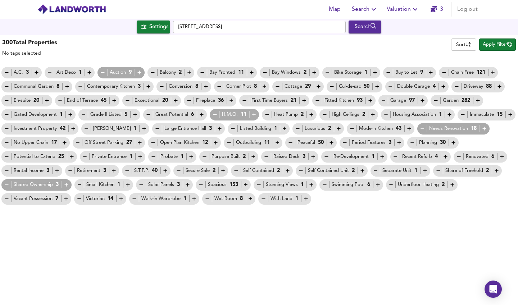
click at [102, 73] on icon "button" at bounding box center [103, 72] width 6 height 6
click at [250, 73] on icon "button" at bounding box center [252, 73] width 4 height 4
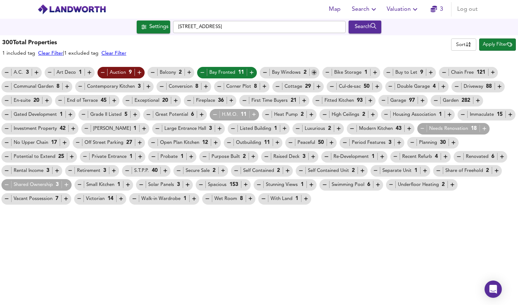
click at [315, 72] on icon "button" at bounding box center [314, 72] width 6 height 6
click at [428, 72] on icon "button" at bounding box center [431, 72] width 6 height 6
click at [493, 73] on icon "button" at bounding box center [493, 73] width 4 height 4
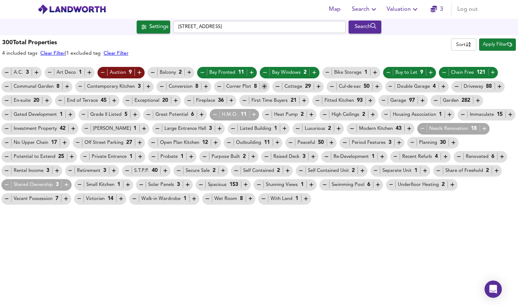
click at [264, 87] on icon "button" at bounding box center [265, 86] width 6 height 6
click at [113, 102] on icon "button" at bounding box center [114, 100] width 6 height 6
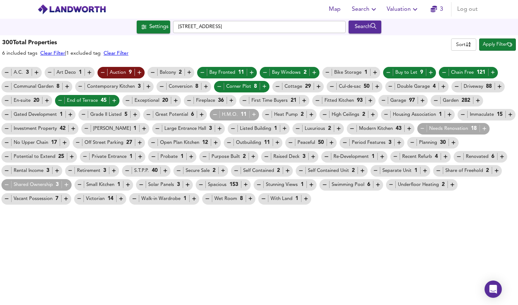
click at [127, 99] on icon "button" at bounding box center [127, 100] width 6 height 6
click at [461, 115] on icon "button" at bounding box center [463, 114] width 4 height 0
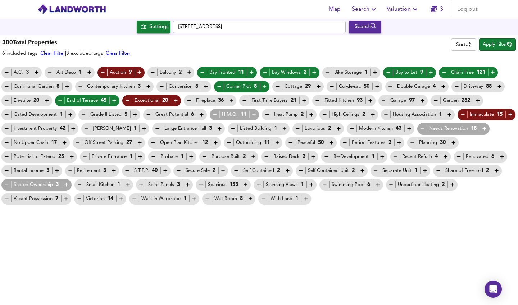
click at [481, 127] on icon "button" at bounding box center [484, 129] width 6 height 6
click at [370, 115] on icon "button" at bounding box center [373, 115] width 6 height 6
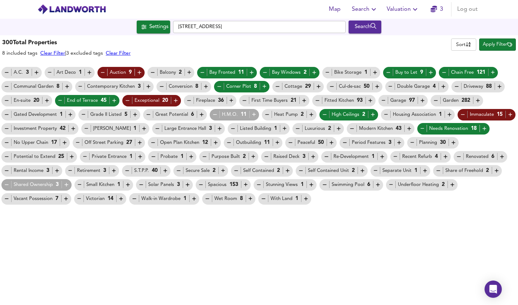
click at [295, 128] on icon "button" at bounding box center [298, 129] width 6 height 6
click at [266, 115] on icon "button" at bounding box center [267, 115] width 6 height 6
click at [252, 115] on icon "button" at bounding box center [254, 115] width 4 height 4
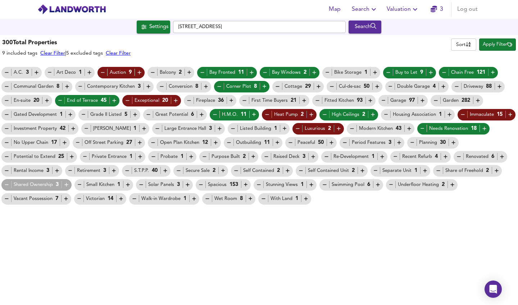
click at [200, 115] on icon "button" at bounding box center [202, 115] width 4 height 4
click at [72, 126] on icon "button" at bounding box center [73, 129] width 6 height 6
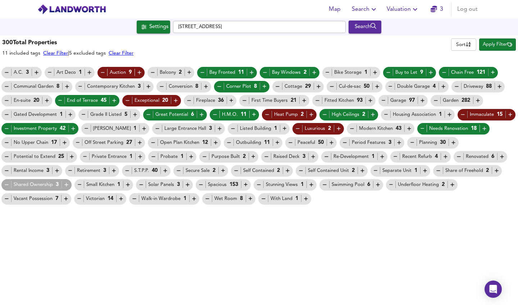
click at [453, 142] on icon "button" at bounding box center [453, 143] width 6 height 6
click at [456, 157] on icon "button" at bounding box center [459, 157] width 6 height 6
click at [392, 158] on icon "button" at bounding box center [395, 157] width 6 height 6
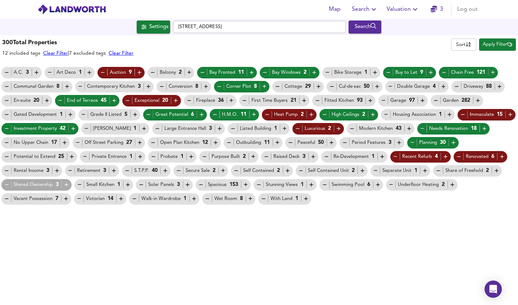
click at [324, 157] on icon "button" at bounding box center [326, 157] width 6 height 6
click at [188, 156] on icon "button" at bounding box center [191, 157] width 6 height 6
click at [71, 157] on icon "button" at bounding box center [72, 157] width 6 height 6
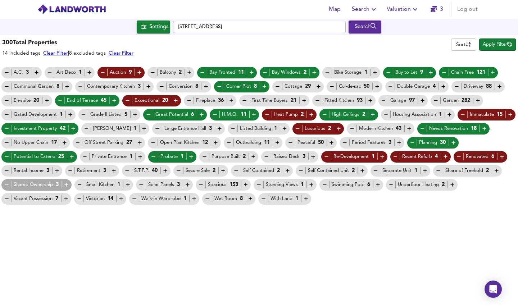
click at [59, 172] on icon "button" at bounding box center [57, 171] width 6 height 6
click at [69, 171] on icon "button" at bounding box center [70, 171] width 6 height 6
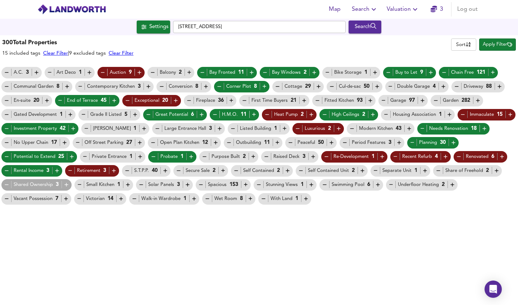
click at [167, 168] on icon "button" at bounding box center [165, 171] width 6 height 6
click at [238, 172] on icon "button" at bounding box center [236, 171] width 6 height 6
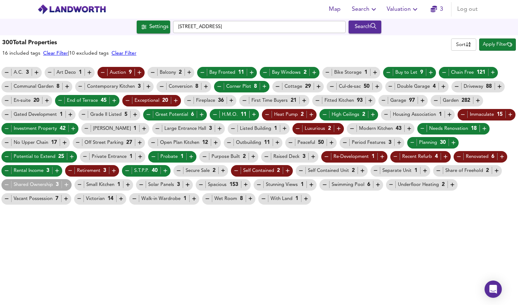
click at [182, 172] on icon "button" at bounding box center [179, 171] width 6 height 6
click at [301, 171] on icon "button" at bounding box center [301, 171] width 6 height 6
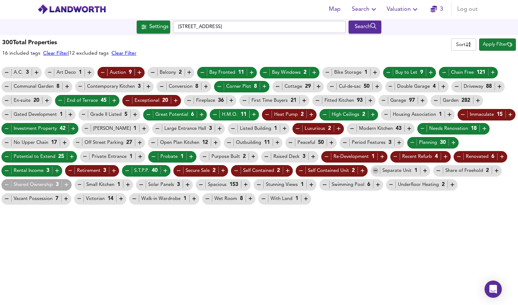
click at [374, 170] on icon "button" at bounding box center [376, 171] width 6 height 6
click at [440, 169] on icon "button" at bounding box center [438, 171] width 6 height 6
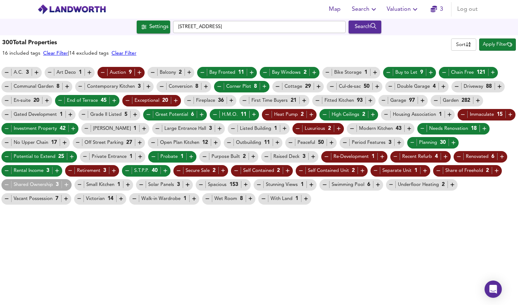
click at [389, 185] on icon "button" at bounding box center [391, 185] width 6 height 6
click at [324, 184] on icon "button" at bounding box center [325, 185] width 6 height 6
click at [260, 185] on icon "button" at bounding box center [259, 185] width 4 height 0
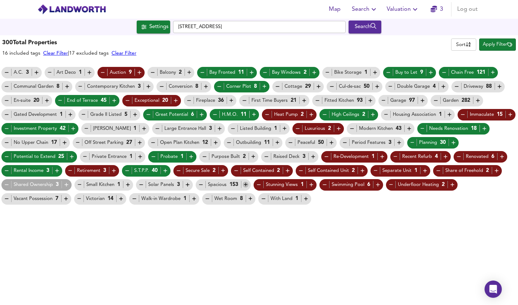
click at [244, 184] on icon "button" at bounding box center [246, 185] width 6 height 6
click at [139, 185] on icon "button" at bounding box center [141, 185] width 6 height 6
click at [119, 199] on icon "button" at bounding box center [121, 199] width 6 height 6
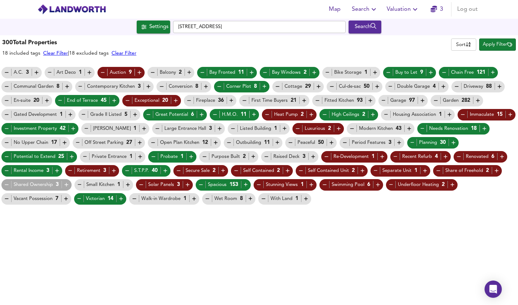
click at [492, 42] on span "Apply Filter" at bounding box center [497, 45] width 29 height 8
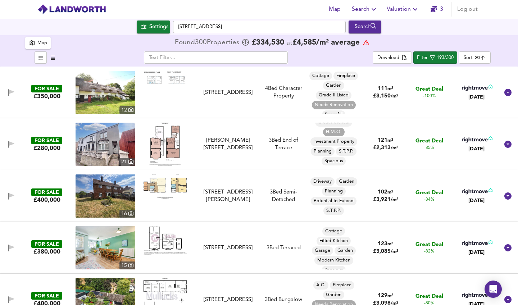
scroll to position [54, 0]
click at [150, 146] on img at bounding box center [164, 144] width 31 height 43
click at [95, 146] on img at bounding box center [106, 144] width 60 height 43
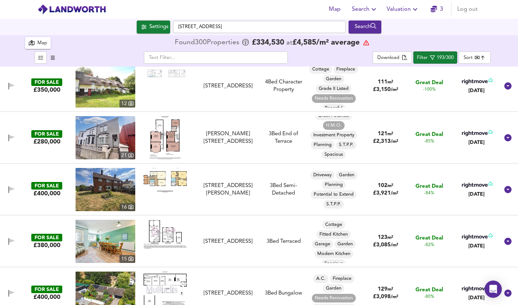
scroll to position [5, 0]
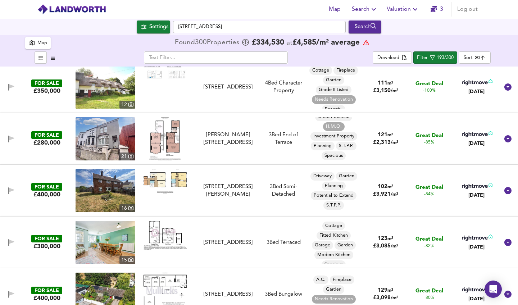
click at [163, 179] on img at bounding box center [165, 181] width 43 height 24
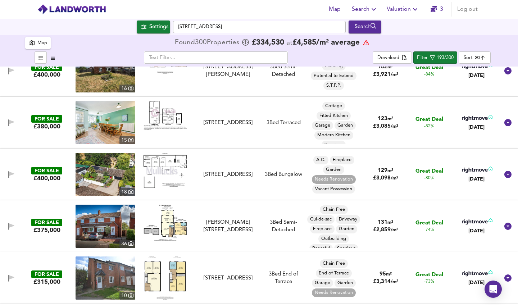
scroll to position [0, 0]
click at [109, 231] on img at bounding box center [106, 226] width 60 height 43
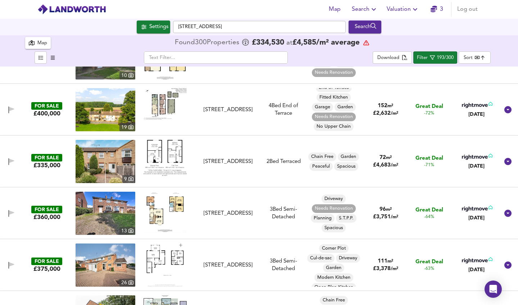
scroll to position [346, 0]
click at [97, 217] on img at bounding box center [106, 212] width 60 height 43
click at [117, 218] on img at bounding box center [106, 212] width 60 height 43
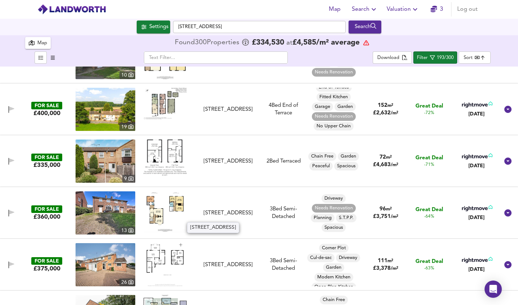
drag, startPoint x: 242, startPoint y: 217, endPoint x: 215, endPoint y: 218, distance: 27.0
click at [215, 217] on div "Moors Ley, Stevenage, SG2 7NQ" at bounding box center [228, 213] width 60 height 8
copy div "SG2 7NQ"
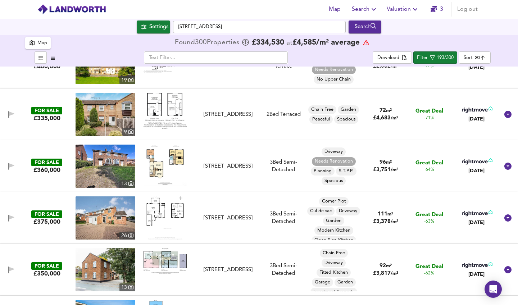
scroll to position [408, 0]
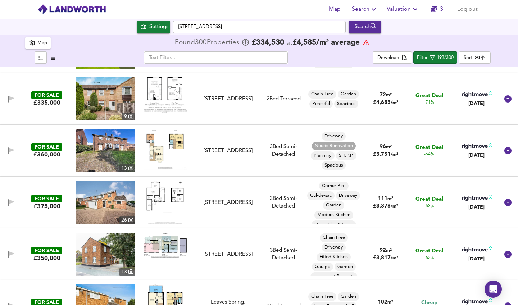
click at [271, 217] on div "FOR SALE £375,000 26 Buckingham Drive, Luton, LU2 9RA Buckingham Drive, Luton, …" at bounding box center [250, 202] width 498 height 43
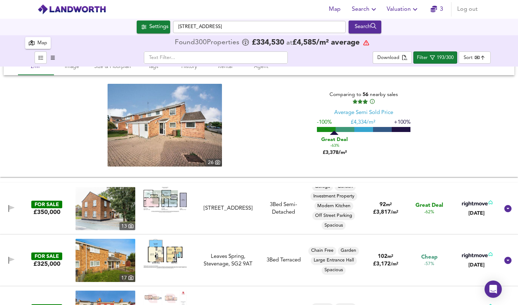
scroll to position [35, 0]
click at [104, 208] on img at bounding box center [106, 208] width 60 height 43
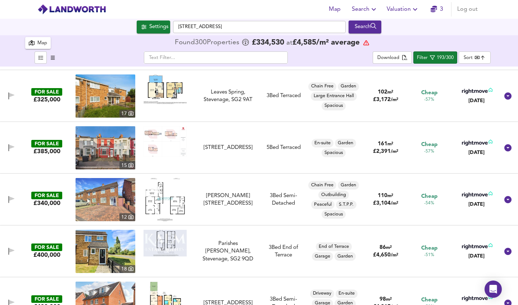
scroll to position [777, 0]
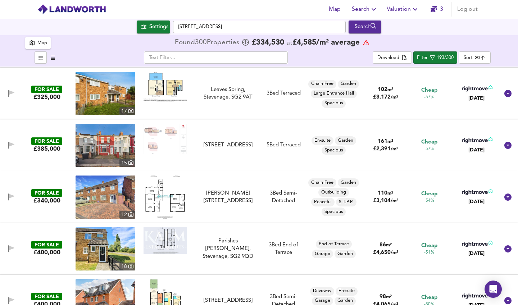
click at [117, 195] on img at bounding box center [106, 197] width 60 height 43
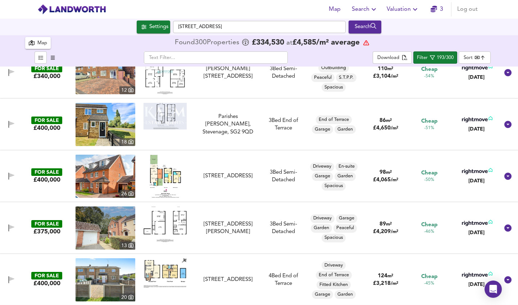
scroll to position [932, 0]
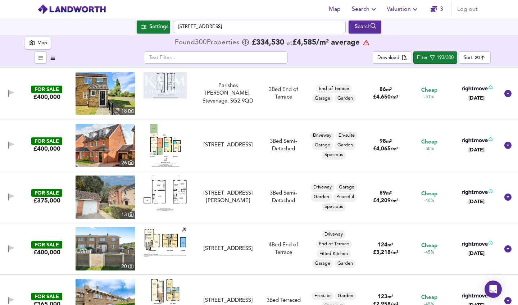
click at [121, 201] on img at bounding box center [106, 197] width 60 height 43
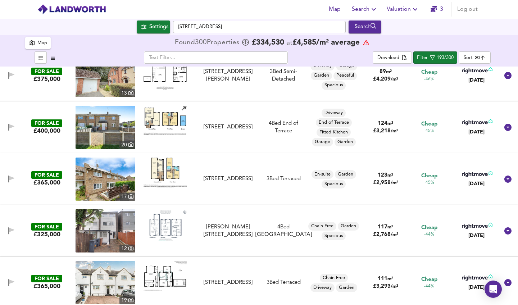
scroll to position [1080, 0]
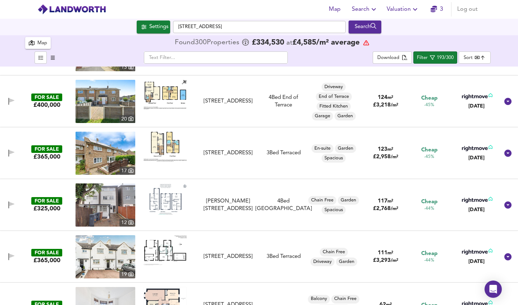
click at [161, 200] on img at bounding box center [165, 199] width 43 height 32
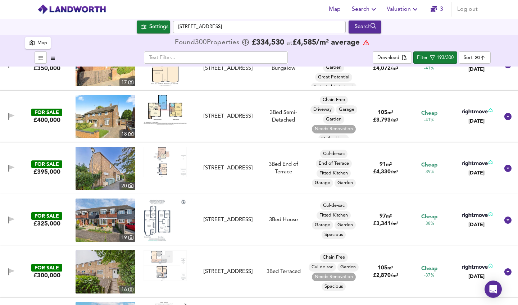
scroll to position [1489, 0]
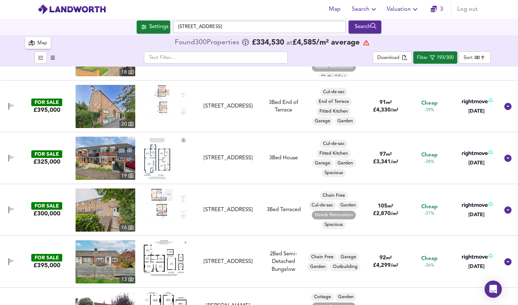
click at [114, 207] on img at bounding box center [106, 209] width 60 height 43
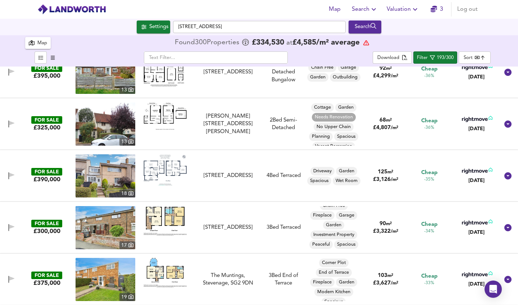
scroll to position [5, 0]
click at [163, 221] on img at bounding box center [165, 220] width 43 height 29
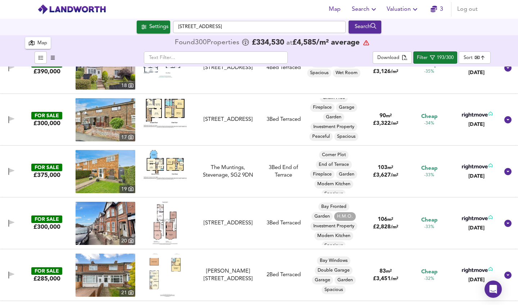
scroll to position [1799, 0]
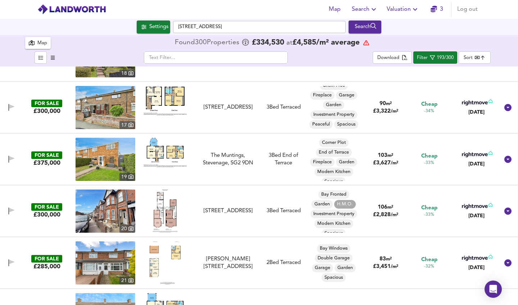
click at [115, 215] on img at bounding box center [106, 211] width 60 height 43
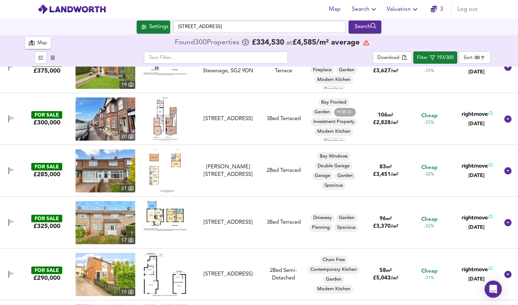
scroll to position [1895, 0]
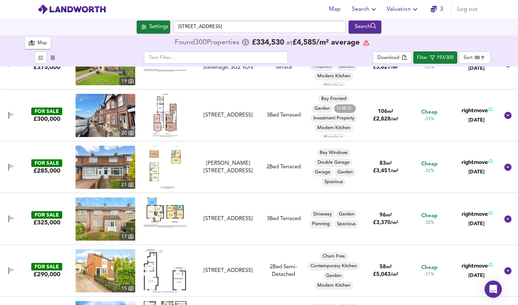
click at [339, 111] on span "H.M.O." at bounding box center [345, 108] width 22 height 6
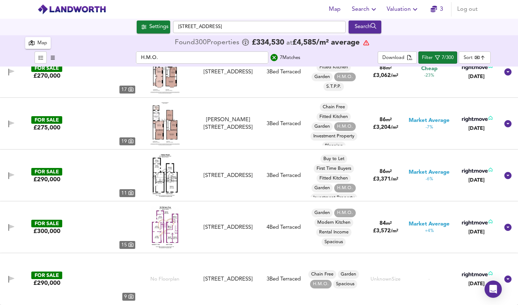
type input "H.M.O."
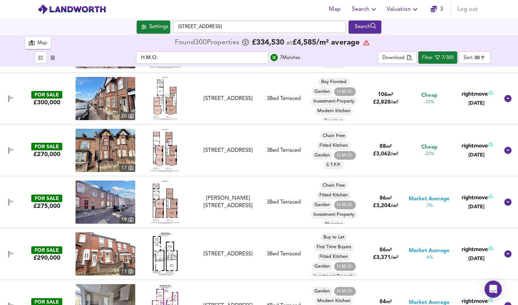
scroll to position [0, 0]
click at [275, 60] on icon "search" at bounding box center [274, 57] width 7 height 7
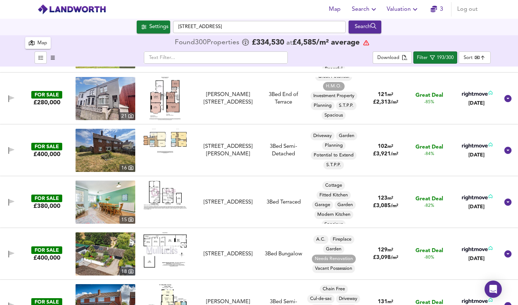
click at [325, 155] on span "Potential to Extend" at bounding box center [334, 155] width 46 height 6
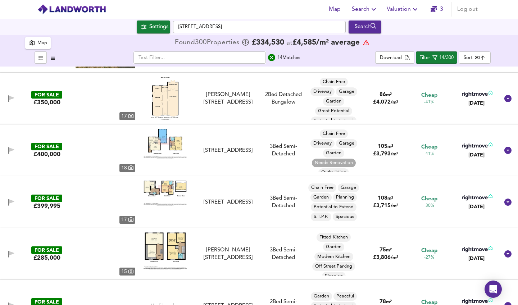
type input "Potential to Extend"
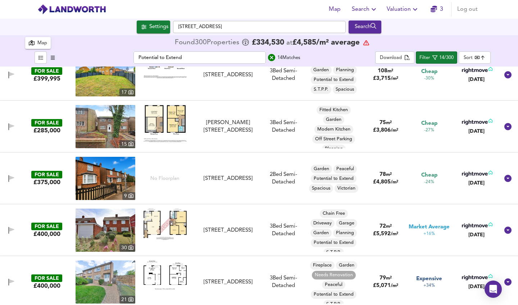
scroll to position [173, 0]
click at [103, 182] on img at bounding box center [106, 178] width 60 height 43
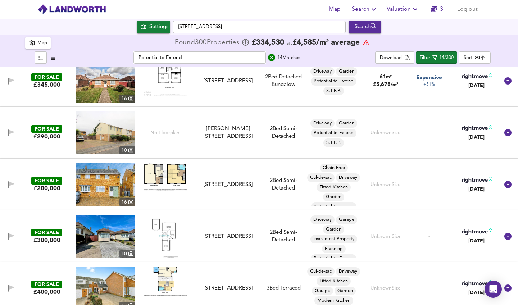
scroll to position [479, 0]
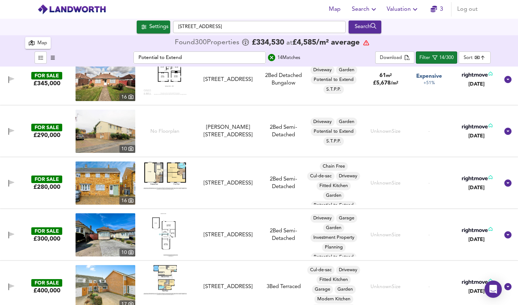
click at [273, 56] on icon "search" at bounding box center [271, 57] width 7 height 7
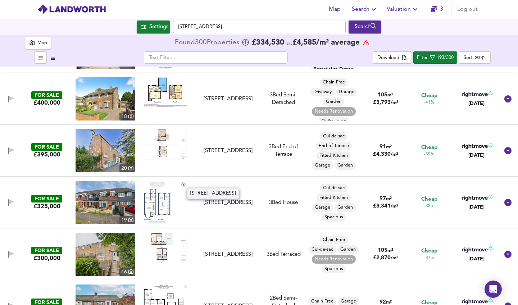
scroll to position [1316, 0]
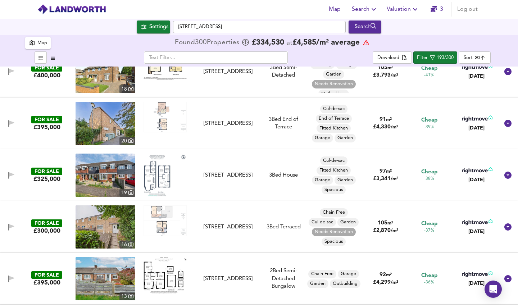
click at [156, 226] on img at bounding box center [165, 220] width 43 height 31
click at [111, 228] on img at bounding box center [106, 226] width 60 height 43
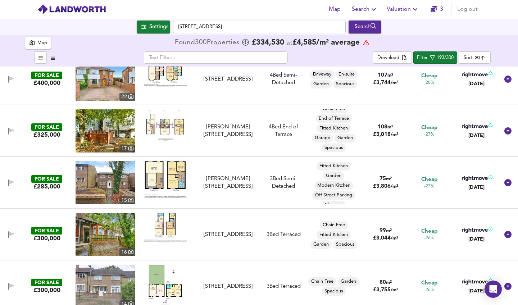
scroll to position [5, 0]
click at [114, 128] on img at bounding box center [106, 130] width 60 height 43
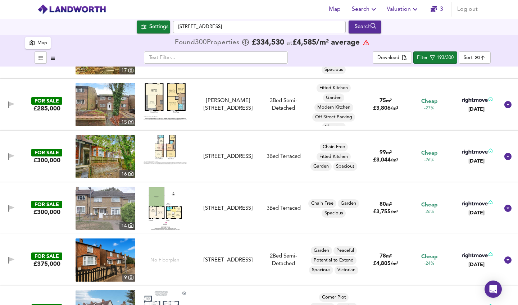
scroll to position [2373, 0]
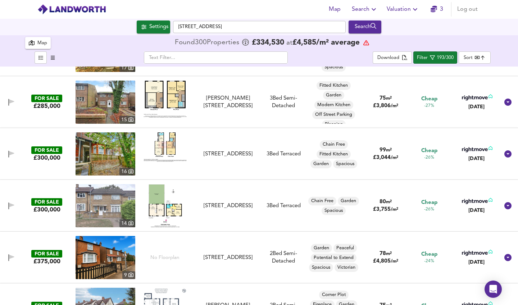
click at [108, 206] on img at bounding box center [106, 205] width 60 height 43
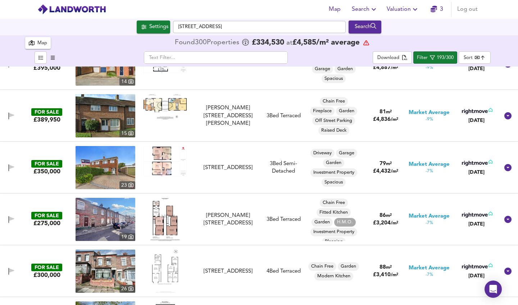
scroll to position [3461, 0]
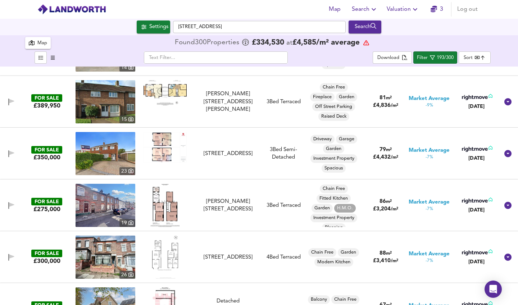
click at [125, 206] on img at bounding box center [106, 205] width 60 height 43
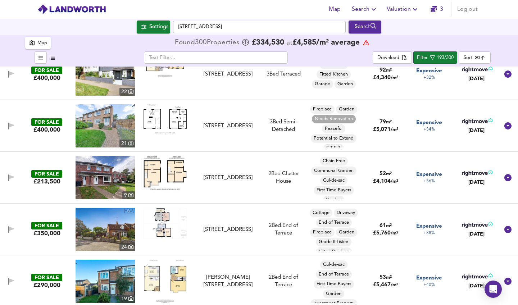
scroll to position [5723, 0]
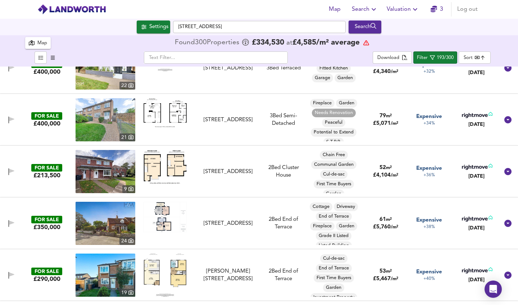
click at [106, 219] on img at bounding box center [106, 223] width 60 height 43
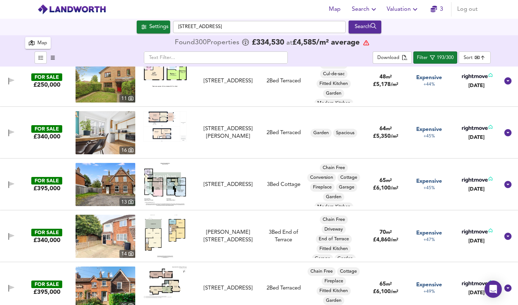
scroll to position [6073, 0]
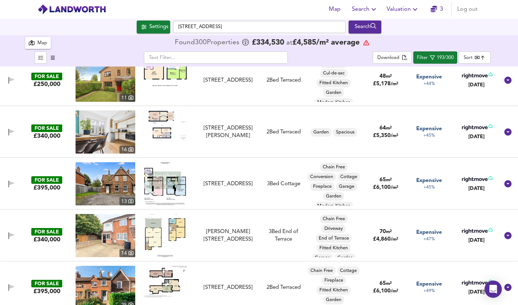
click at [106, 180] on img at bounding box center [106, 183] width 60 height 43
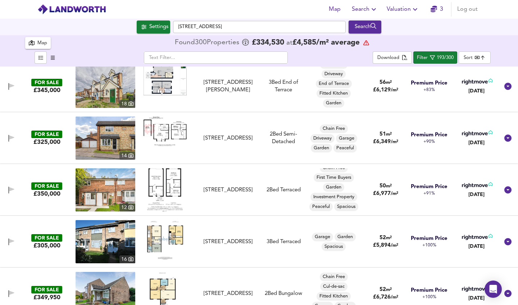
scroll to position [5, 0]
click at [85, 187] on img at bounding box center [106, 189] width 60 height 43
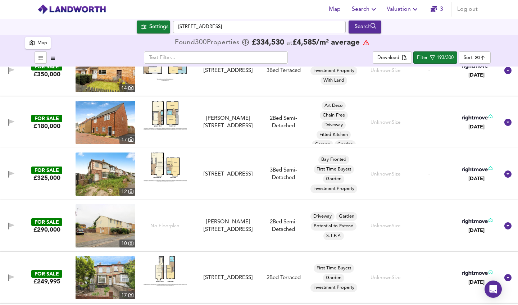
scroll to position [7795, 0]
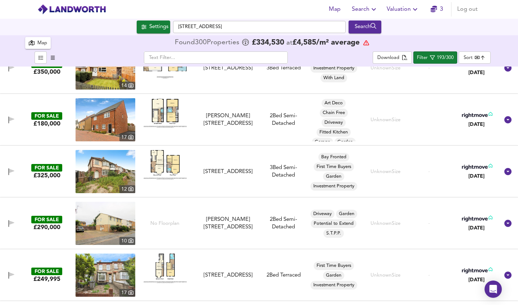
click at [110, 164] on img at bounding box center [106, 171] width 60 height 43
